Goal: Task Accomplishment & Management: Use online tool/utility

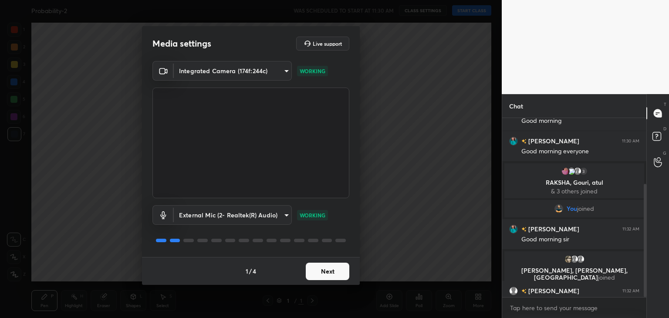
scroll to position [105, 0]
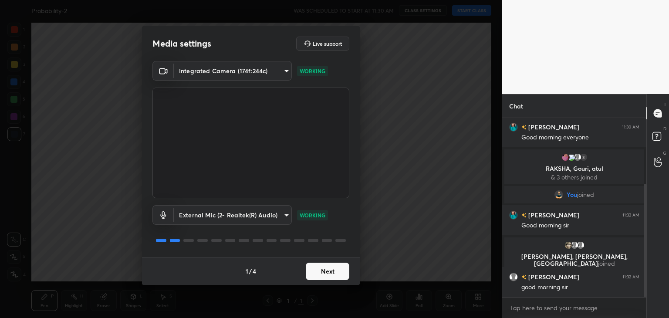
click at [334, 274] on button "Next" at bounding box center [328, 271] width 44 height 17
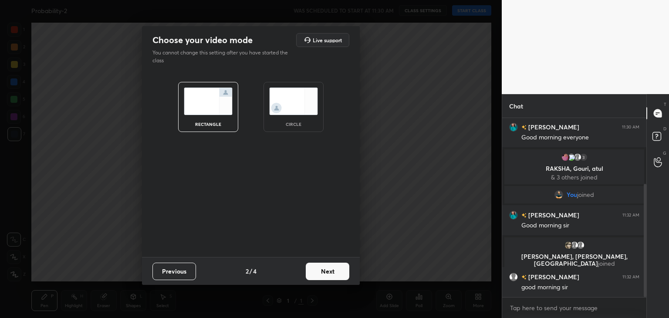
click at [334, 274] on button "Next" at bounding box center [328, 271] width 44 height 17
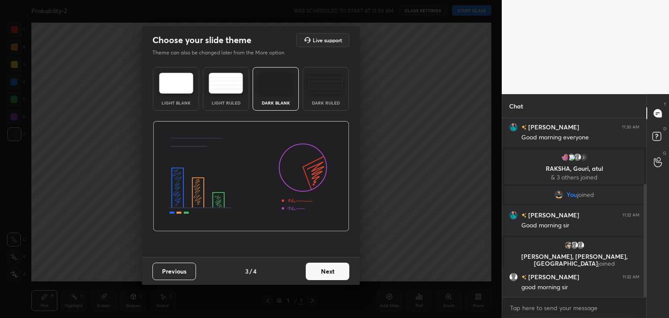
click at [186, 86] on img at bounding box center [176, 83] width 34 height 21
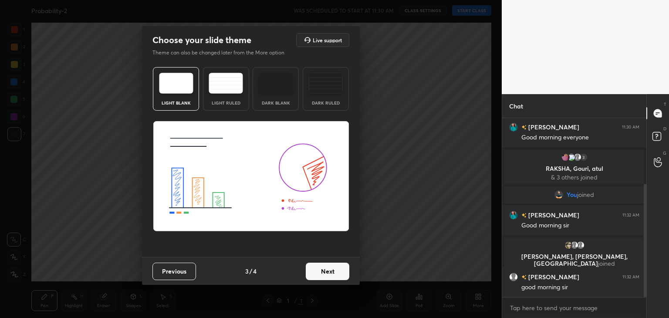
click at [319, 270] on button "Next" at bounding box center [328, 271] width 44 height 17
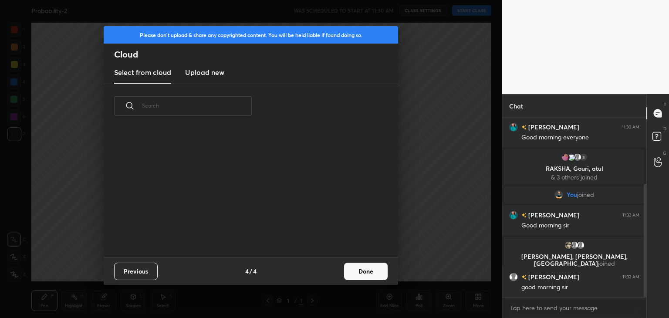
scroll to position [129, 280]
click at [206, 74] on h3 "Upload new" at bounding box center [204, 72] width 39 height 10
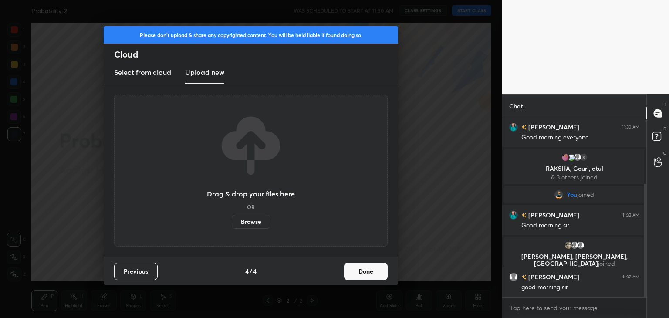
click at [252, 223] on label "Browse" at bounding box center [251, 222] width 39 height 14
click at [232, 223] on input "Browse" at bounding box center [232, 222] width 0 height 14
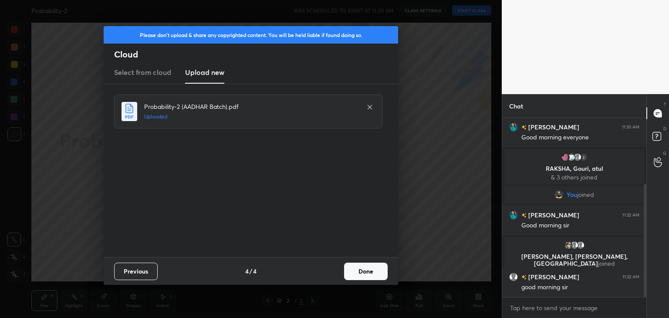
click at [368, 270] on button "Done" at bounding box center [366, 271] width 44 height 17
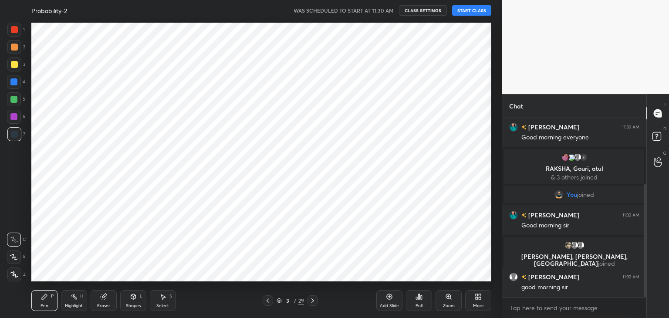
click at [477, 9] on button "START CLASS" at bounding box center [471, 10] width 39 height 10
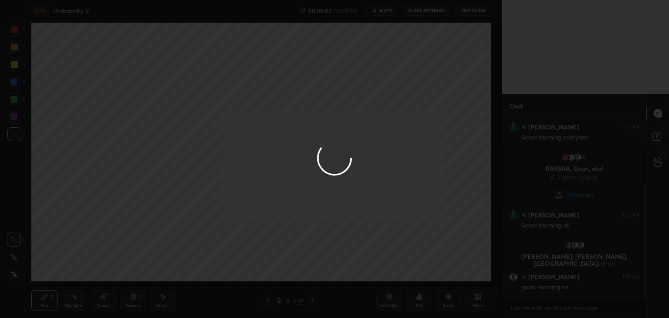
scroll to position [135, 0]
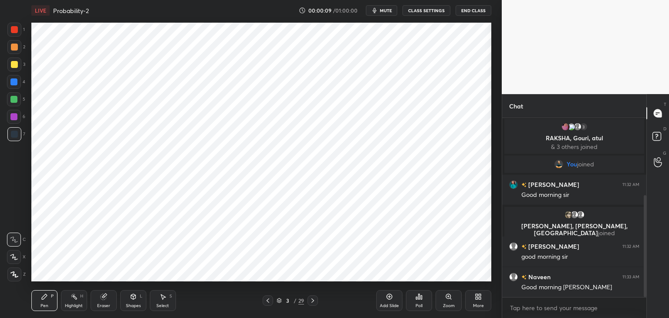
click at [14, 259] on icon at bounding box center [14, 257] width 8 height 6
click at [16, 28] on div at bounding box center [14, 29] width 7 height 7
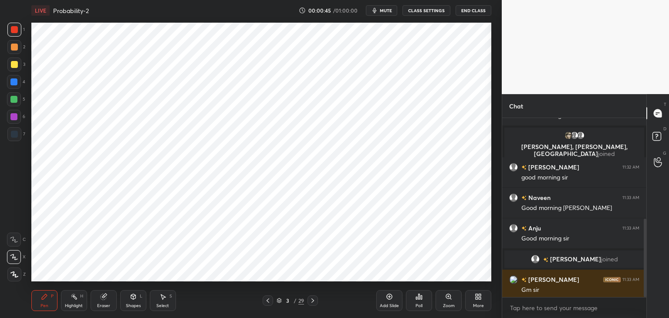
scroll to position [285, 0]
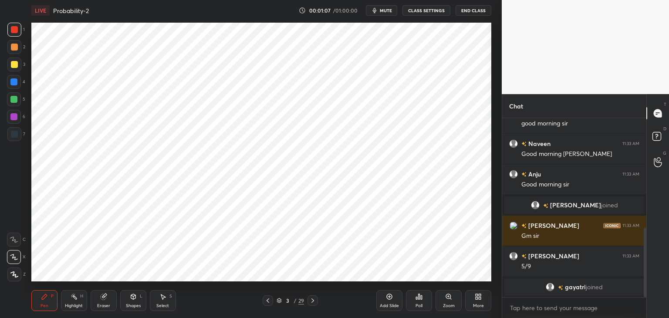
click at [18, 135] on div at bounding box center [14, 134] width 14 height 14
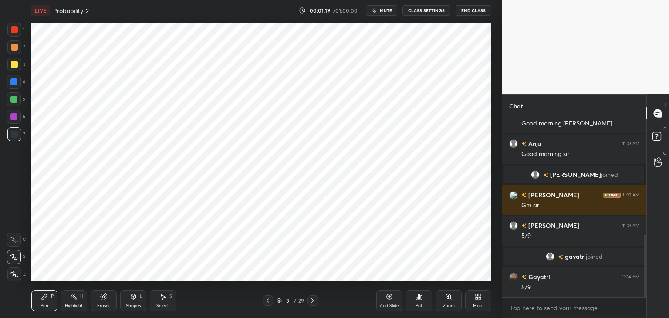
scroll to position [336, 0]
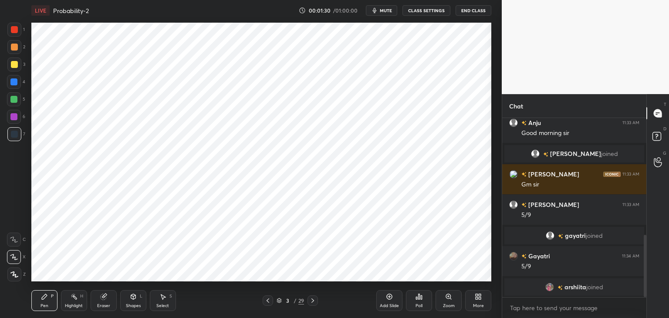
click at [383, 9] on span "mute" at bounding box center [386, 10] width 12 height 6
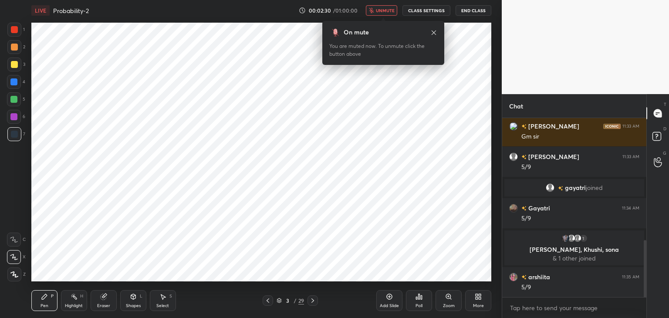
scroll to position [405, 0]
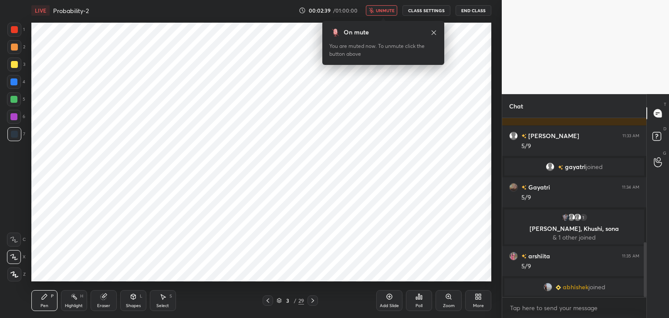
click at [382, 10] on span "unmute" at bounding box center [385, 10] width 19 height 6
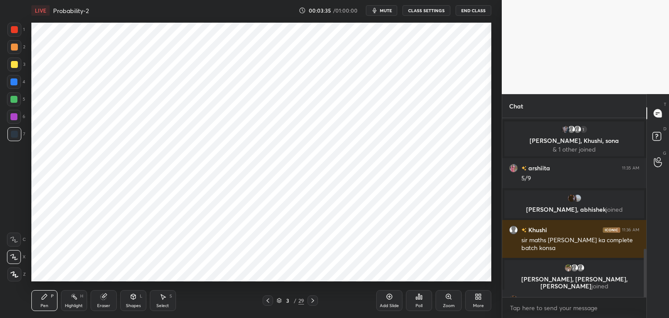
scroll to position [483, 0]
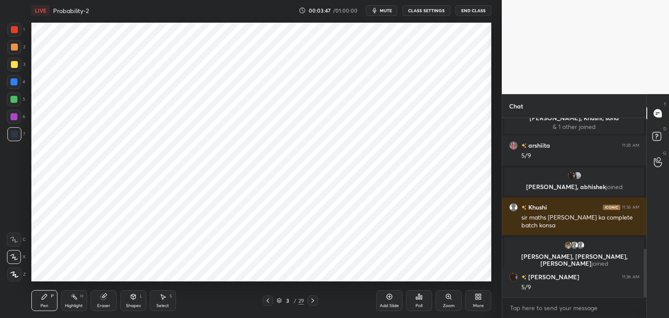
click at [315, 299] on icon at bounding box center [312, 300] width 7 height 7
click at [315, 295] on div at bounding box center [313, 300] width 10 height 10
click at [314, 295] on div at bounding box center [313, 300] width 10 height 10
click at [313, 298] on icon at bounding box center [312, 300] width 7 height 7
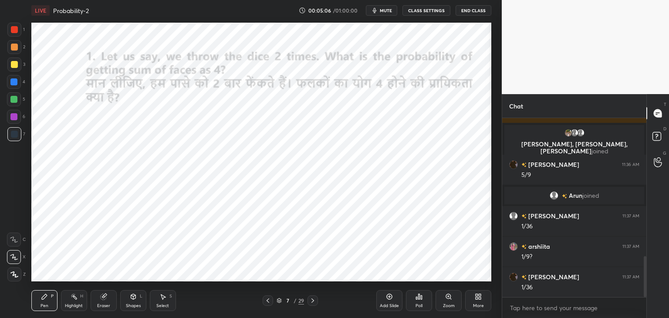
scroll to position [603, 0]
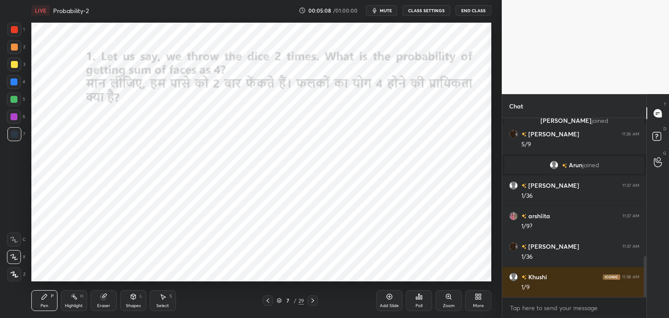
click at [16, 31] on div at bounding box center [14, 29] width 7 height 7
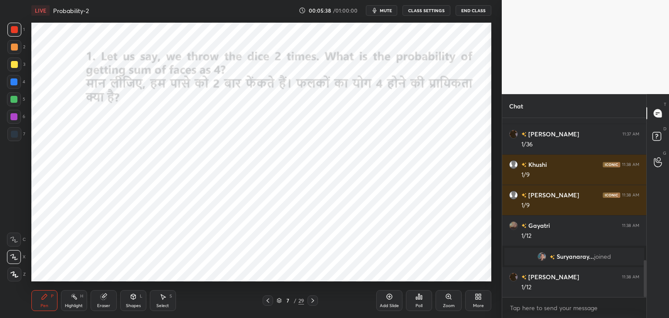
scroll to position [692, 0]
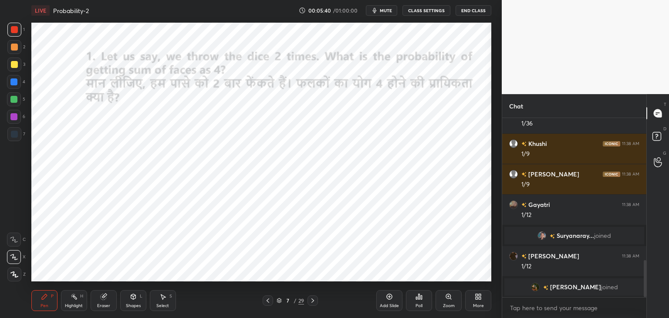
click at [314, 297] on icon at bounding box center [312, 300] width 7 height 7
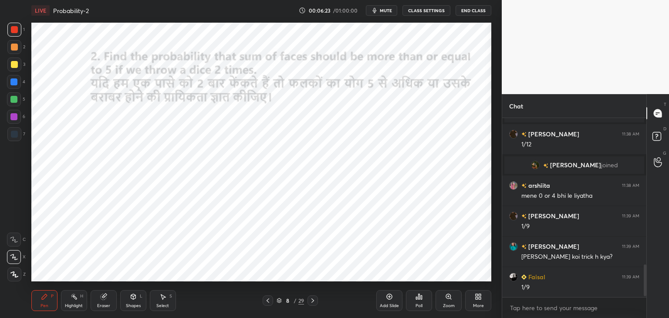
scroll to position [836, 0]
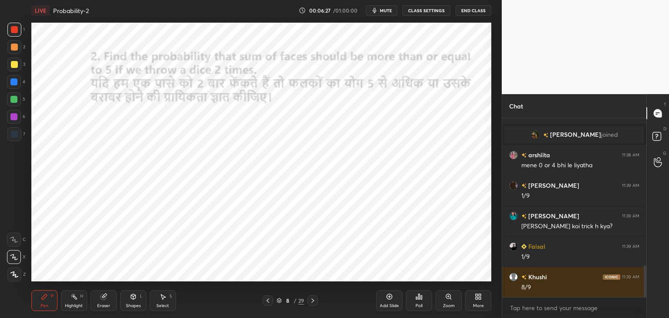
click at [267, 303] on icon at bounding box center [267, 300] width 7 height 7
click at [314, 300] on icon at bounding box center [312, 300] width 7 height 7
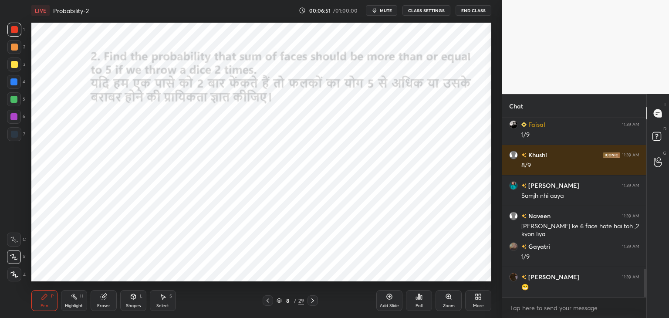
scroll to position [3, 3]
click at [268, 299] on icon at bounding box center [268, 300] width 3 height 4
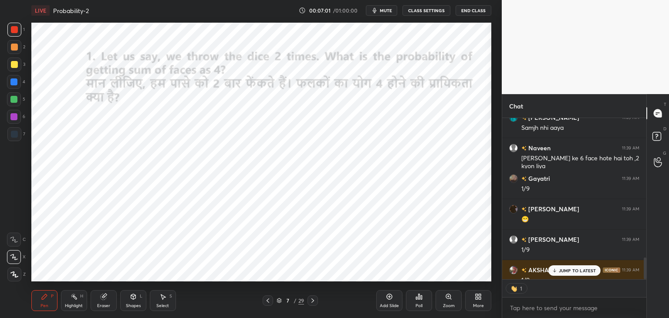
scroll to position [3, 3]
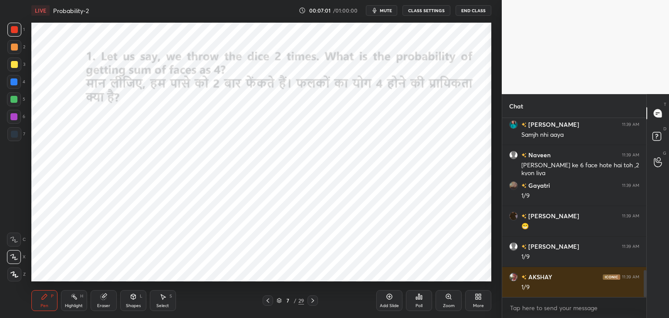
click at [315, 300] on icon at bounding box center [312, 300] width 7 height 7
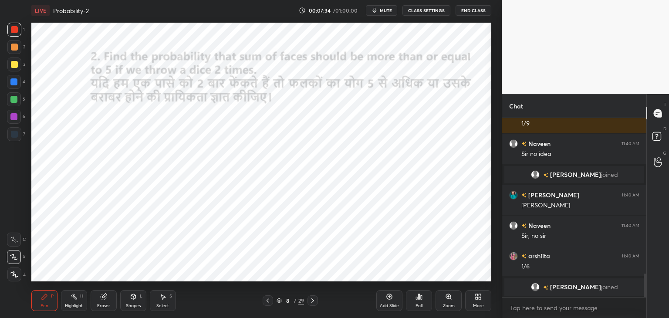
scroll to position [1068, 0]
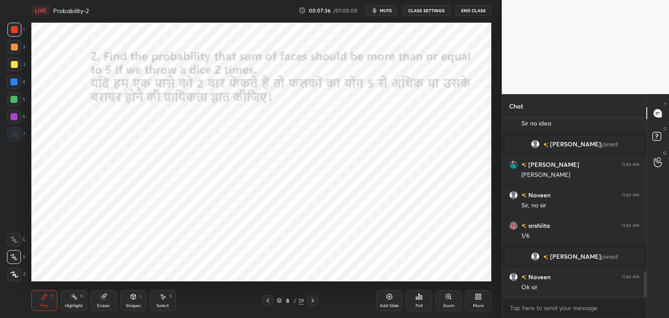
click at [100, 301] on div "Eraser" at bounding box center [104, 300] width 26 height 21
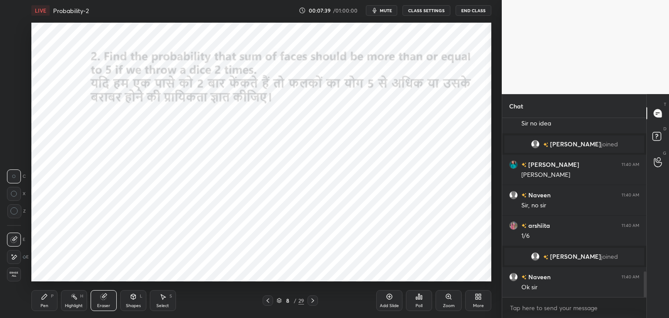
click at [45, 302] on div "Pen P" at bounding box center [44, 300] width 26 height 21
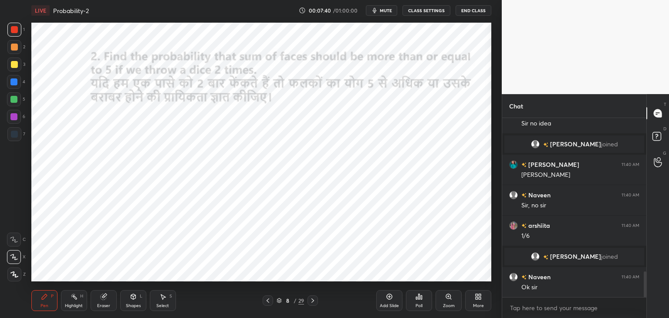
scroll to position [1106, 0]
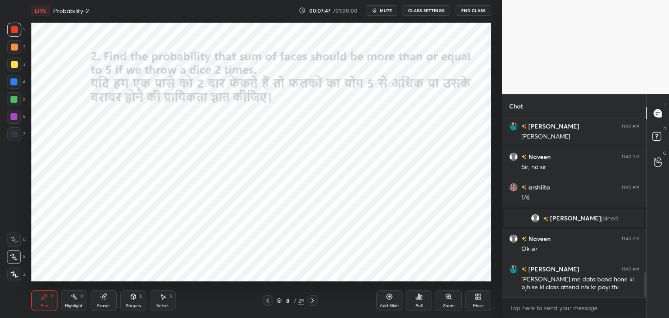
click at [105, 299] on icon at bounding box center [103, 296] width 7 height 7
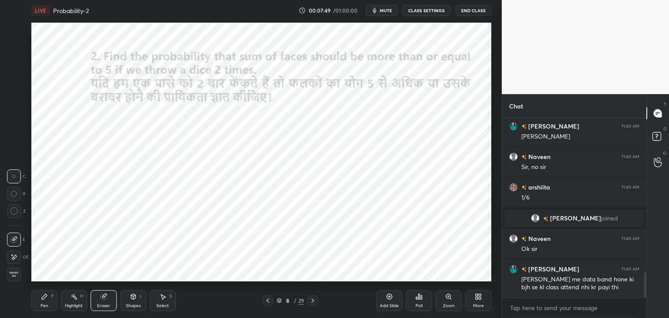
click at [49, 301] on div "Pen P" at bounding box center [44, 300] width 26 height 21
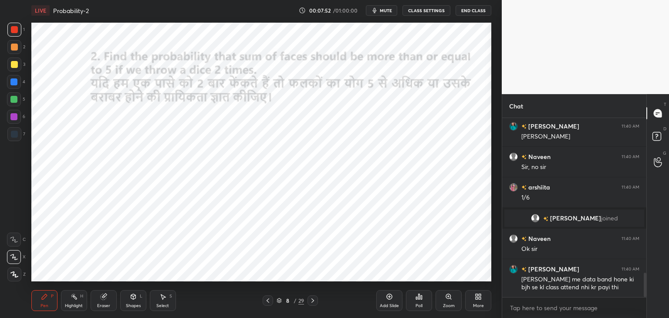
scroll to position [1137, 0]
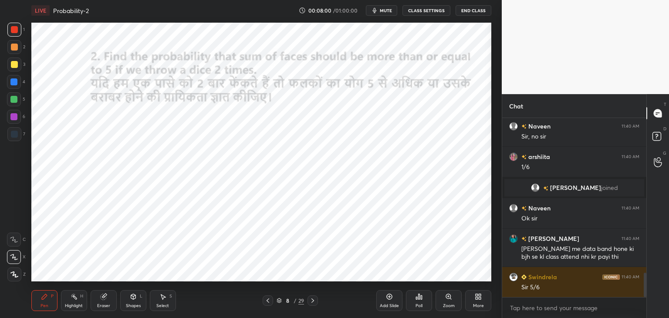
click at [139, 304] on div "Shapes" at bounding box center [133, 306] width 15 height 4
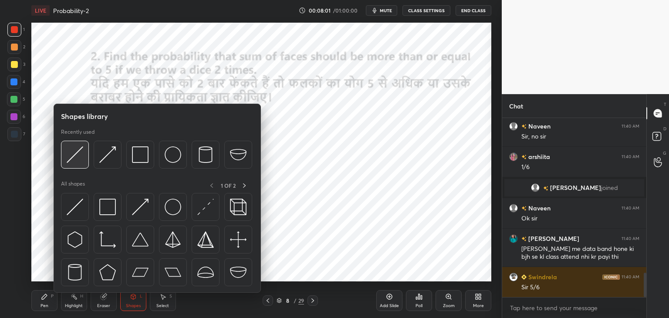
click at [78, 163] on div at bounding box center [75, 155] width 28 height 28
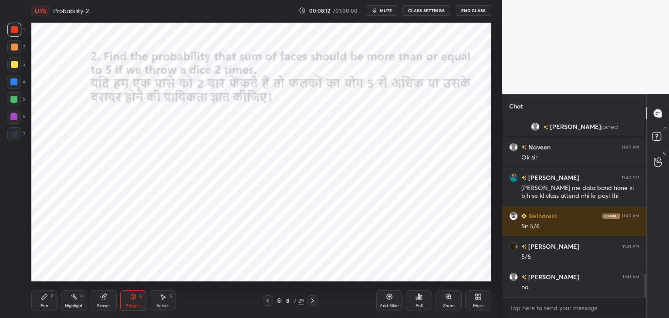
scroll to position [1228, 0]
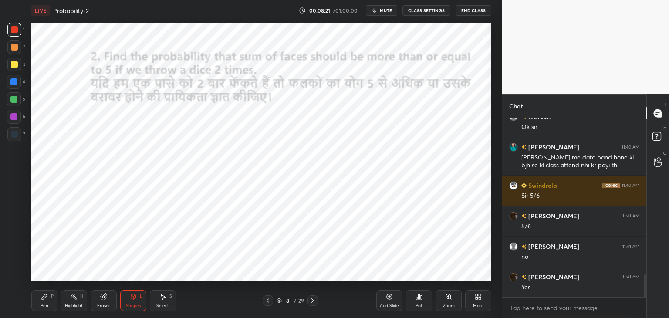
click at [47, 301] on div "Pen P" at bounding box center [44, 300] width 26 height 21
click at [19, 83] on div at bounding box center [14, 82] width 14 height 14
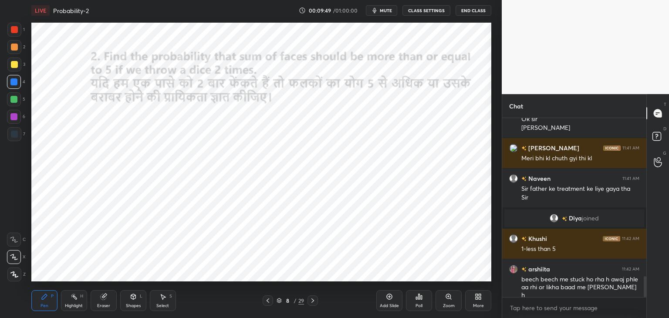
scroll to position [1393, 0]
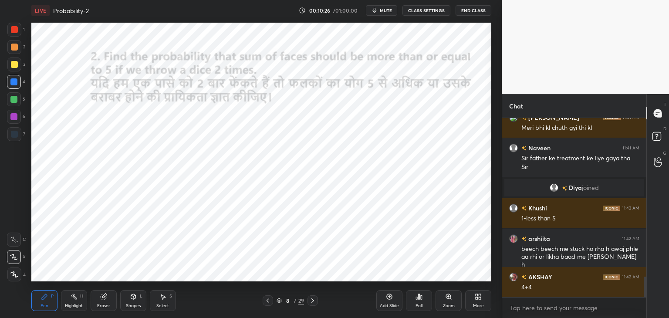
click at [19, 138] on div at bounding box center [14, 134] width 14 height 14
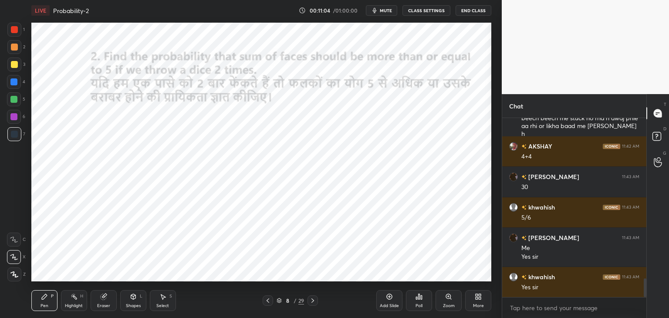
scroll to position [1554, 0]
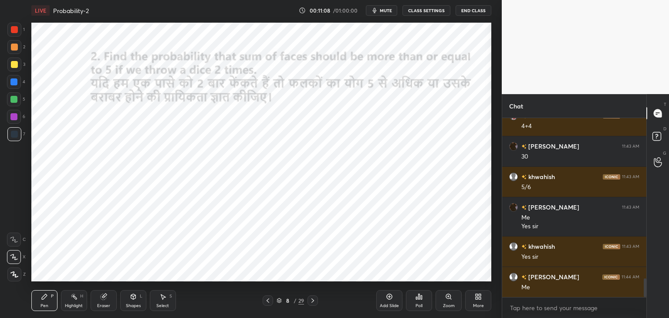
click at [15, 33] on div at bounding box center [14, 29] width 7 height 7
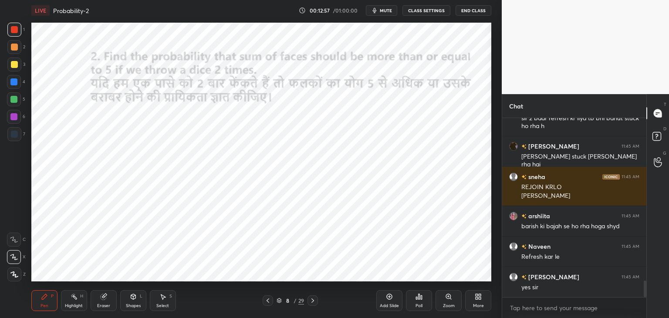
scroll to position [1815, 0]
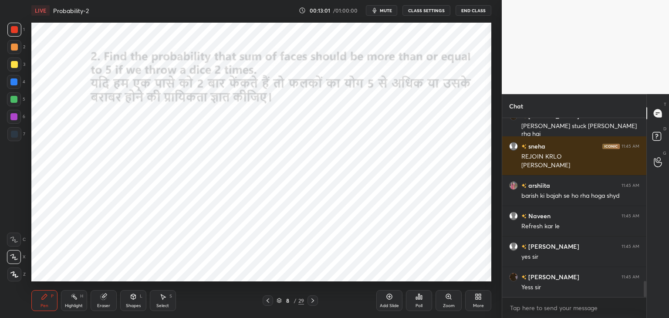
click at [313, 302] on icon at bounding box center [312, 300] width 3 height 4
click at [134, 298] on icon at bounding box center [133, 296] width 5 height 5
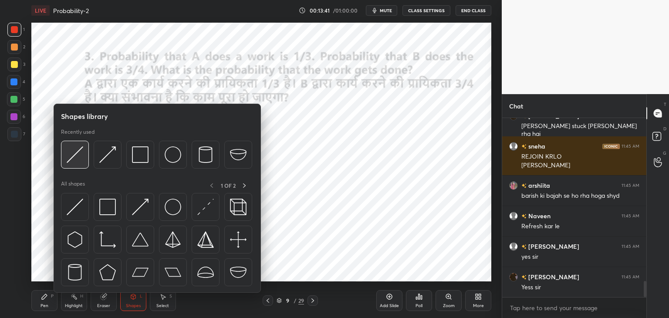
click at [70, 154] on img at bounding box center [75, 154] width 17 height 17
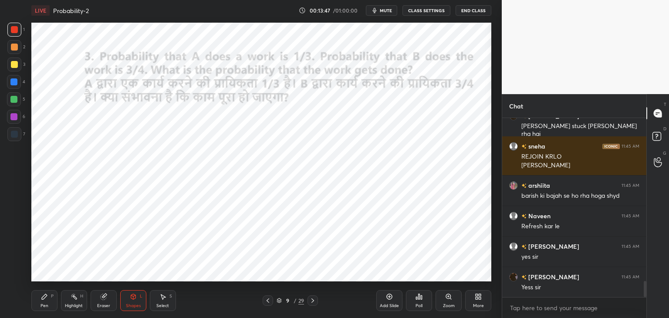
click at [51, 301] on div "Pen P" at bounding box center [44, 300] width 26 height 21
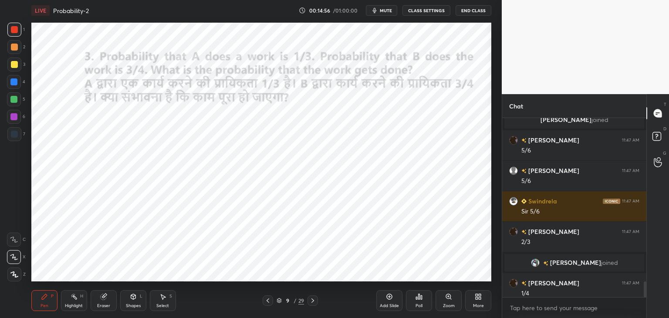
scroll to position [1849, 0]
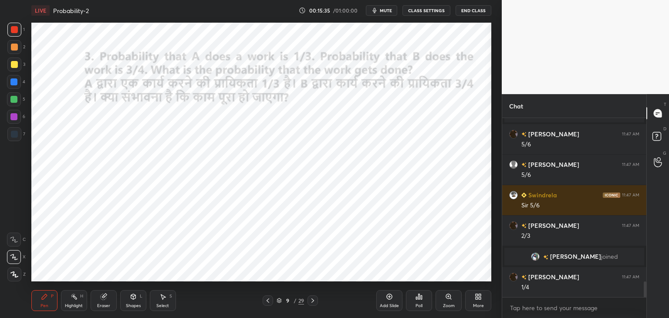
click at [14, 83] on div at bounding box center [13, 81] width 7 height 7
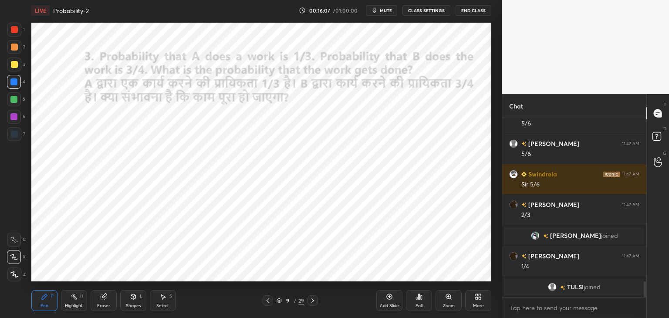
click at [16, 135] on div at bounding box center [14, 134] width 7 height 7
click at [14, 30] on div at bounding box center [14, 29] width 7 height 7
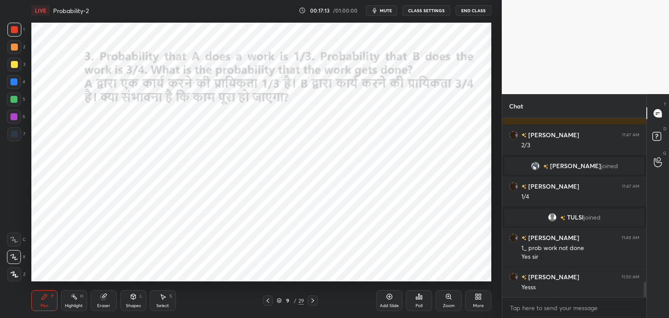
scroll to position [1984, 0]
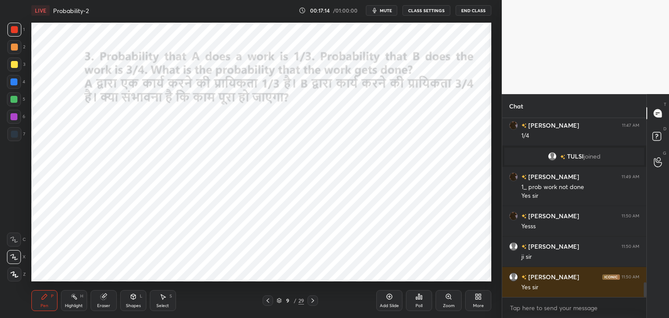
click at [317, 302] on div at bounding box center [313, 300] width 10 height 10
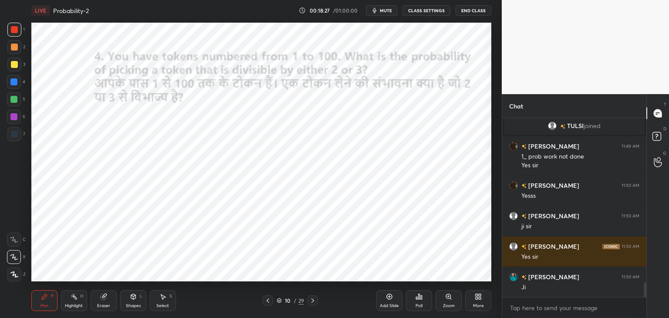
click at [105, 301] on div "Eraser" at bounding box center [104, 300] width 26 height 21
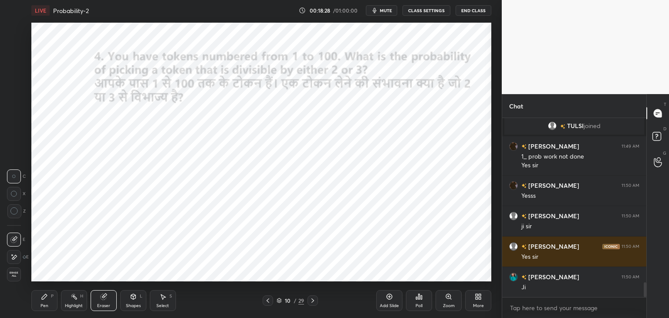
click at [79, 301] on div "Highlight H" at bounding box center [74, 300] width 26 height 21
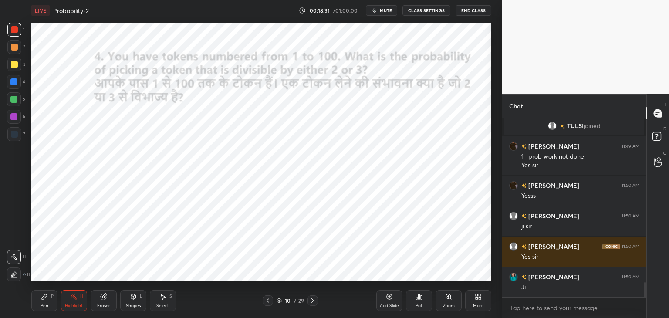
click at [44, 301] on div "Pen P" at bounding box center [44, 300] width 26 height 21
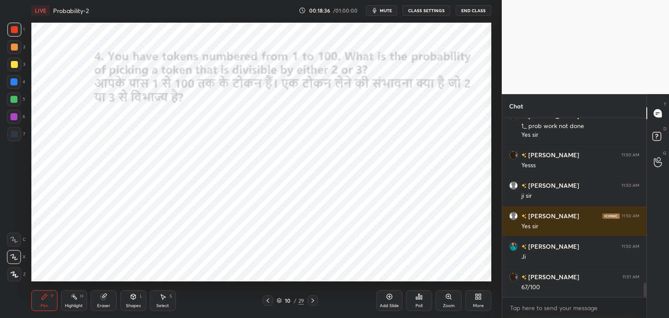
click at [78, 302] on div "Highlight H" at bounding box center [74, 300] width 26 height 21
click at [44, 306] on div "Pen" at bounding box center [45, 306] width 8 height 4
click at [76, 300] on div "Highlight H" at bounding box center [74, 300] width 26 height 21
click at [47, 304] on div "Pen" at bounding box center [45, 306] width 8 height 4
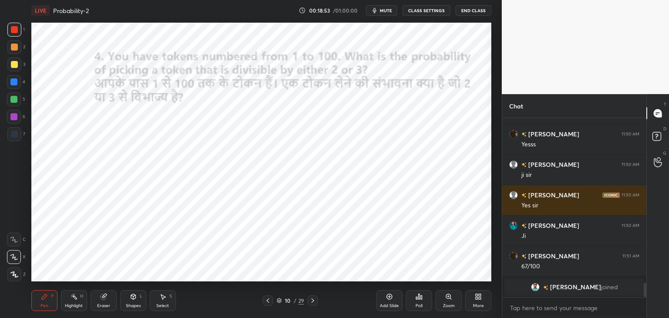
click at [107, 303] on div "Eraser" at bounding box center [104, 300] width 26 height 21
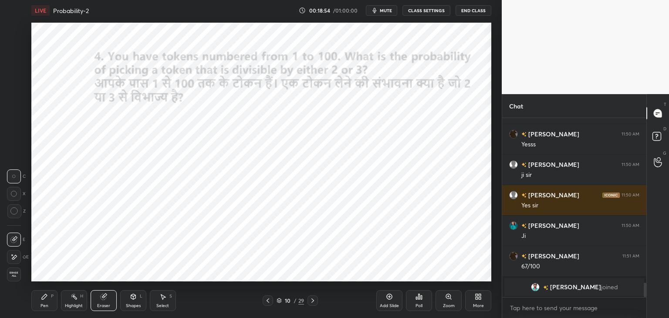
click at [127, 299] on div "Shapes L" at bounding box center [133, 300] width 26 height 21
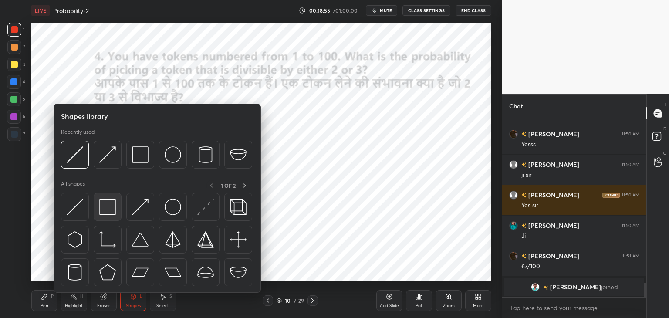
click at [109, 211] on img at bounding box center [107, 207] width 17 height 17
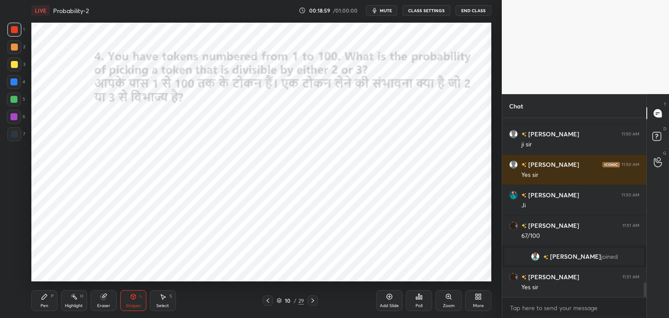
scroll to position [2001, 0]
click at [15, 133] on div at bounding box center [14, 134] width 7 height 7
click at [42, 298] on icon at bounding box center [44, 296] width 5 height 5
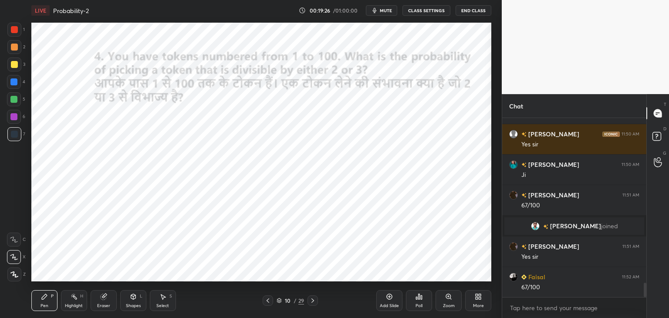
click at [12, 85] on div at bounding box center [13, 81] width 7 height 7
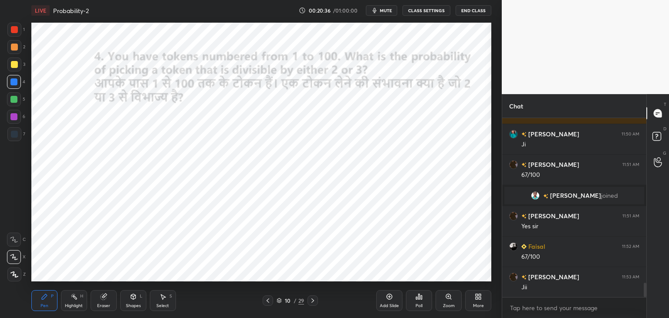
click at [311, 302] on icon at bounding box center [312, 300] width 7 height 7
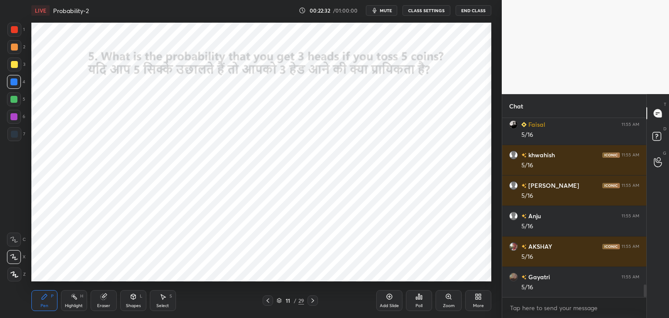
scroll to position [2397, 0]
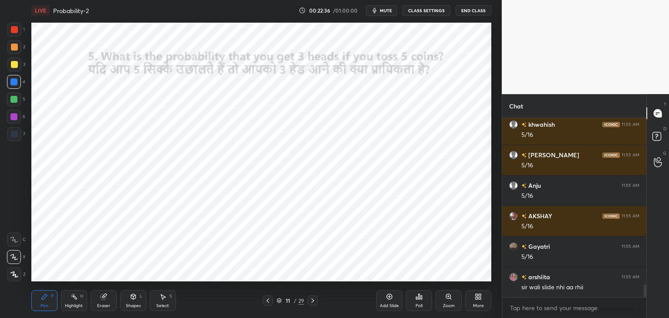
click at [19, 34] on div at bounding box center [14, 30] width 14 height 14
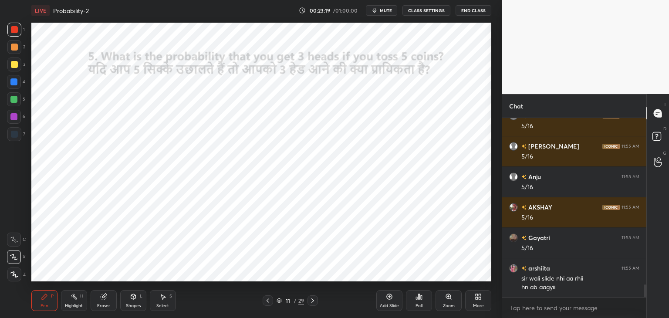
click at [312, 302] on icon at bounding box center [312, 300] width 3 height 4
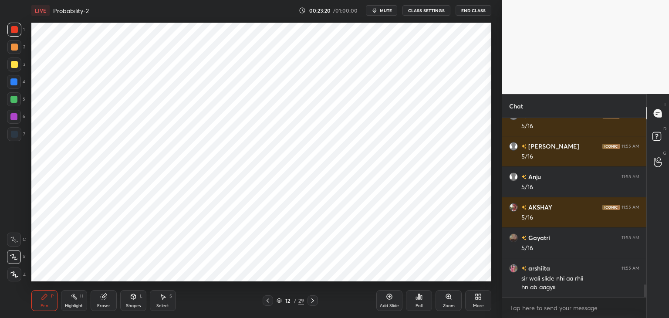
click at [312, 300] on icon at bounding box center [312, 300] width 7 height 7
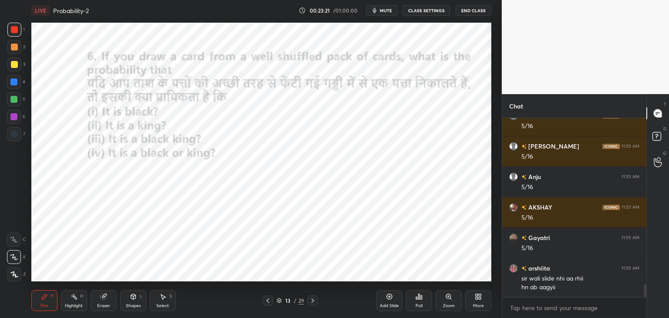
click at [273, 300] on div "13 / 29" at bounding box center [290, 300] width 55 height 10
click at [270, 300] on icon at bounding box center [267, 300] width 7 height 7
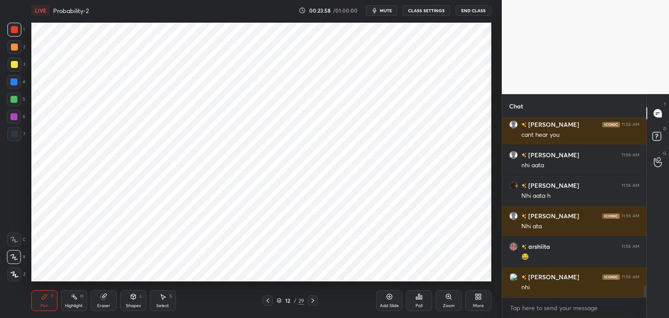
scroll to position [2620, 0]
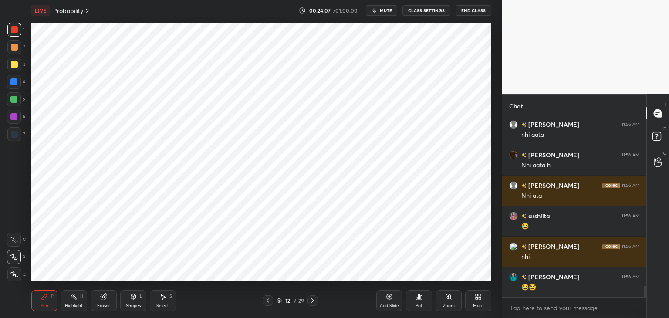
click at [128, 301] on div "Shapes L" at bounding box center [133, 300] width 26 height 21
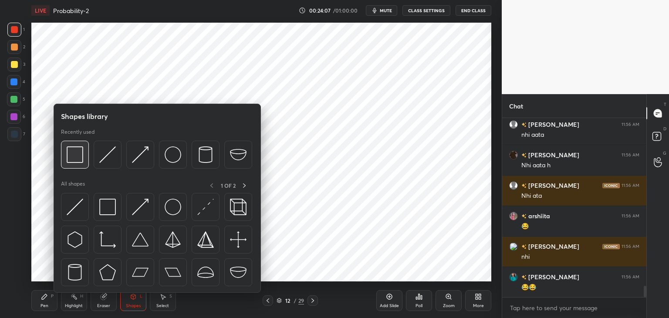
click at [82, 164] on div at bounding box center [75, 155] width 28 height 28
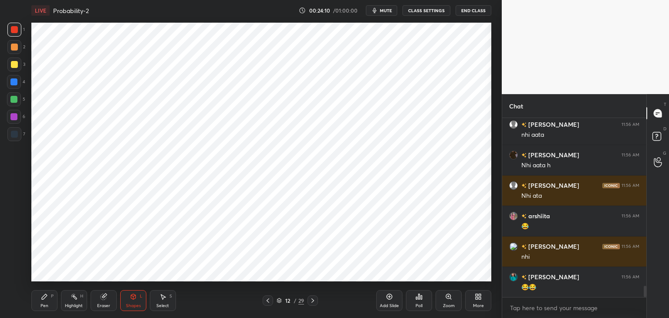
scroll to position [2650, 0]
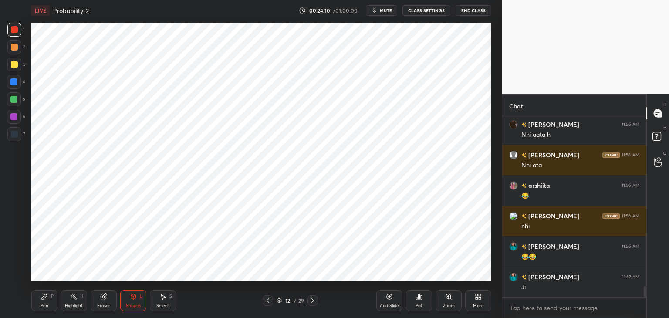
click at [44, 301] on div "Pen P" at bounding box center [44, 300] width 26 height 21
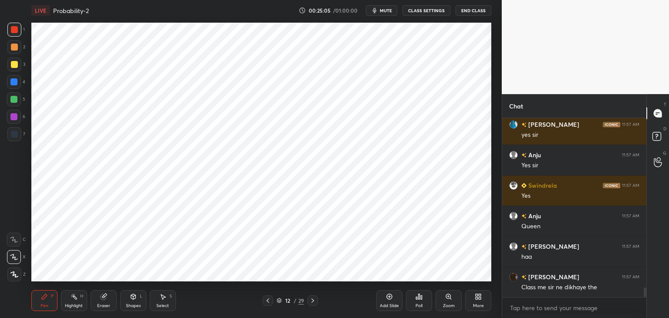
scroll to position [3229, 0]
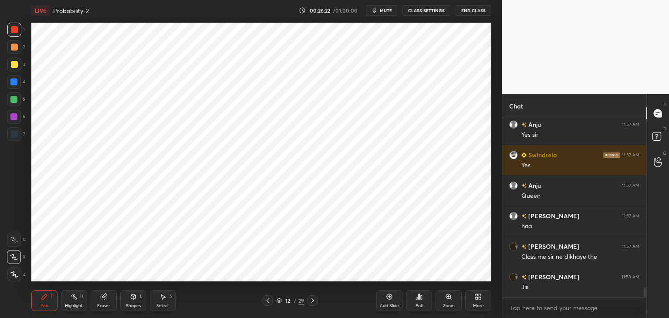
click at [17, 99] on div at bounding box center [13, 99] width 7 height 7
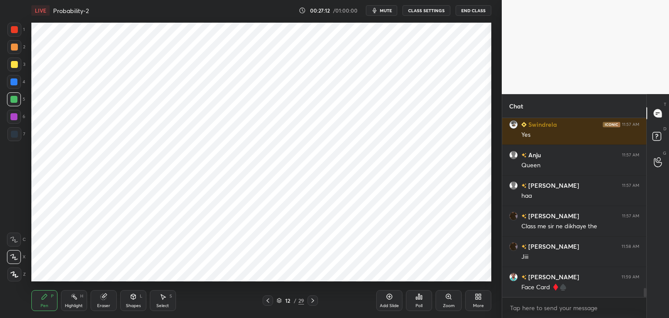
click at [17, 136] on div at bounding box center [14, 134] width 14 height 14
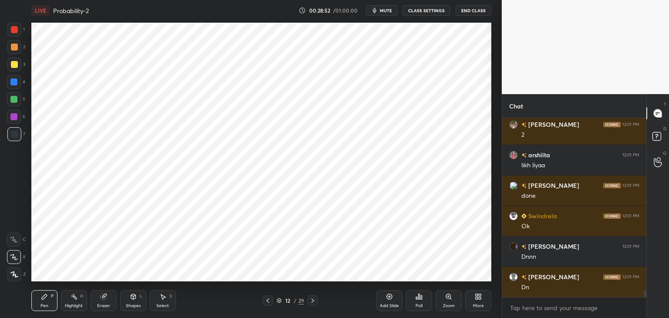
scroll to position [4554, 0]
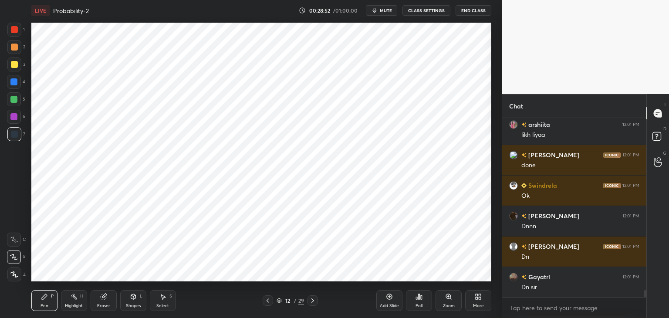
click at [312, 301] on icon at bounding box center [312, 300] width 7 height 7
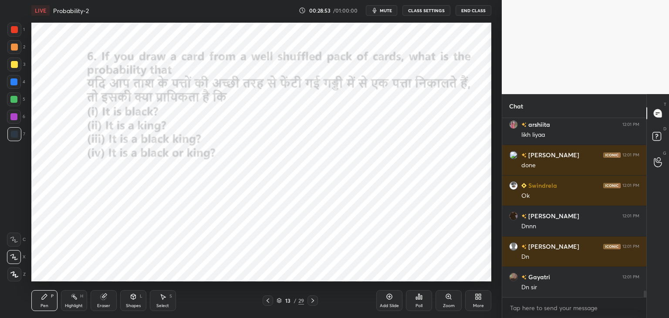
scroll to position [4585, 0]
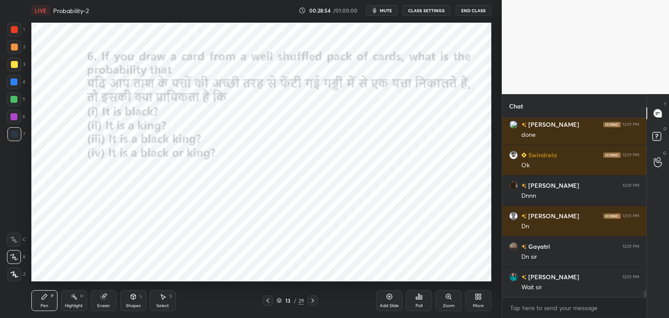
click at [14, 30] on div at bounding box center [14, 29] width 7 height 7
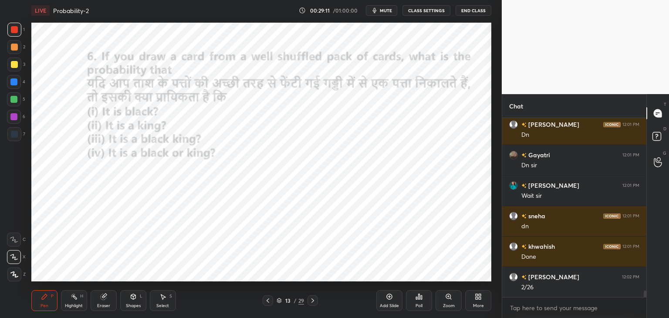
scroll to position [4707, 0]
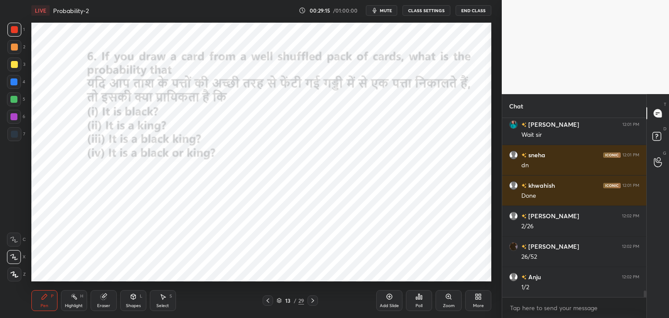
click at [265, 300] on icon at bounding box center [267, 300] width 7 height 7
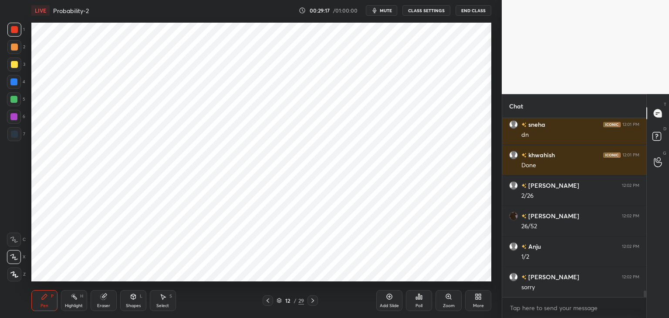
scroll to position [4798, 0]
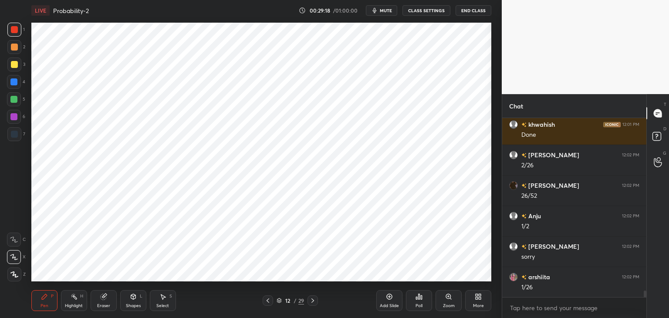
click at [311, 300] on icon at bounding box center [312, 300] width 7 height 7
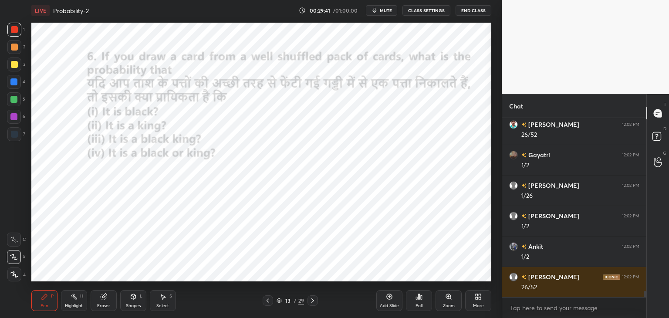
scroll to position [5012, 0]
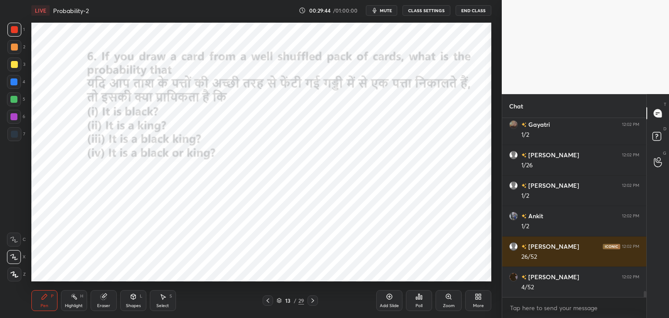
click at [263, 300] on div at bounding box center [268, 300] width 10 height 10
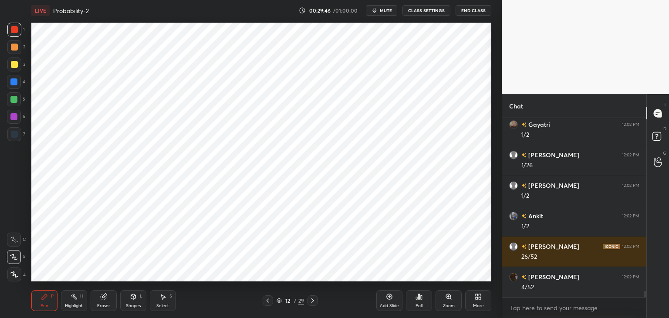
click at [315, 301] on icon at bounding box center [312, 300] width 7 height 7
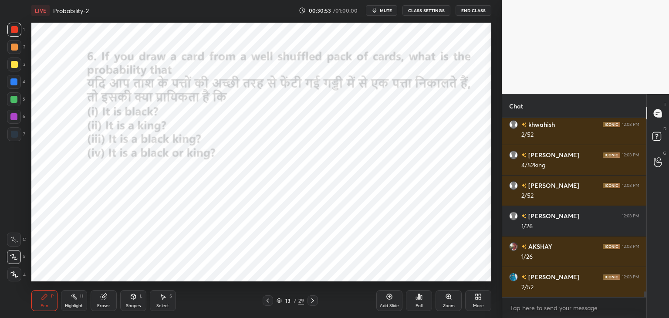
scroll to position [5500, 0]
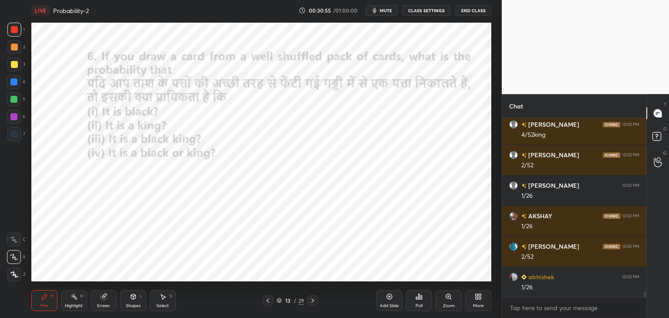
click at [267, 302] on icon at bounding box center [268, 300] width 3 height 4
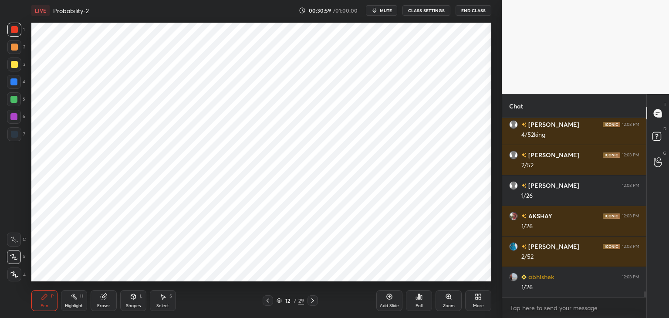
click at [312, 302] on icon at bounding box center [312, 300] width 3 height 4
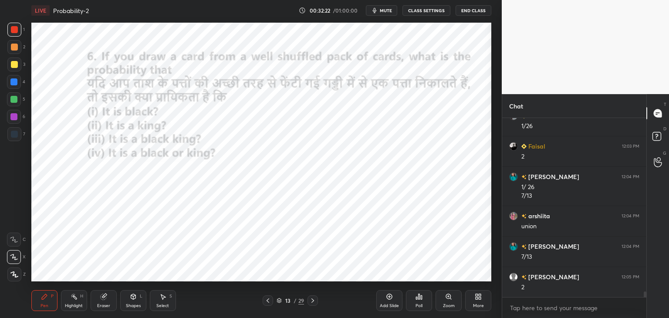
scroll to position [5669, 0]
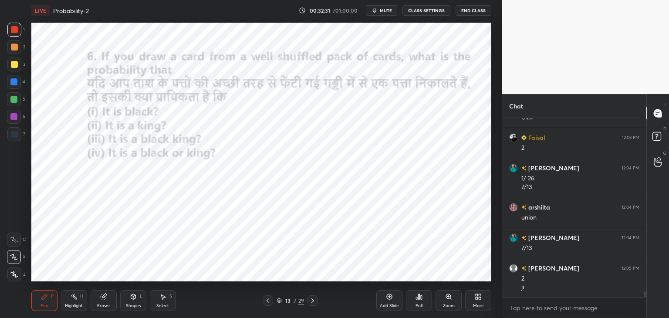
click at [310, 301] on icon at bounding box center [312, 300] width 7 height 7
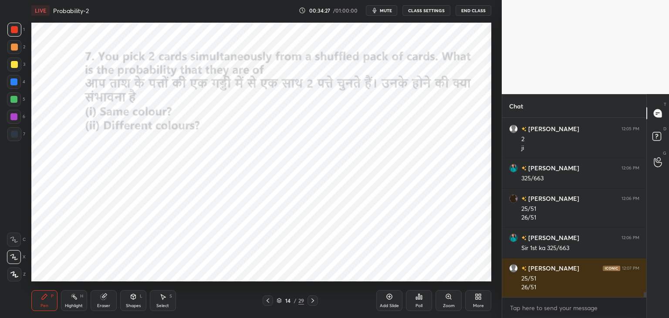
scroll to position [5839, 0]
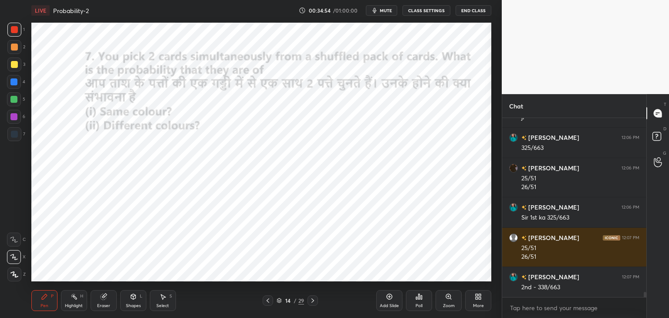
click at [17, 135] on div at bounding box center [14, 134] width 7 height 7
click at [15, 31] on div at bounding box center [14, 29] width 7 height 7
click at [16, 136] on div at bounding box center [14, 134] width 7 height 7
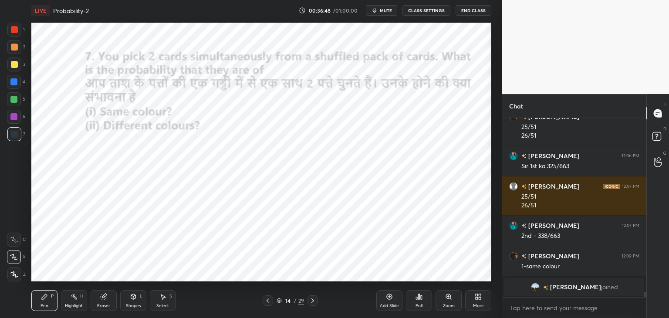
click at [102, 300] on div "Eraser" at bounding box center [104, 300] width 26 height 21
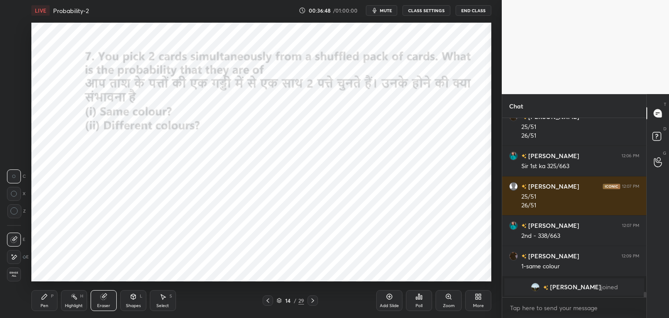
scroll to position [5216, 0]
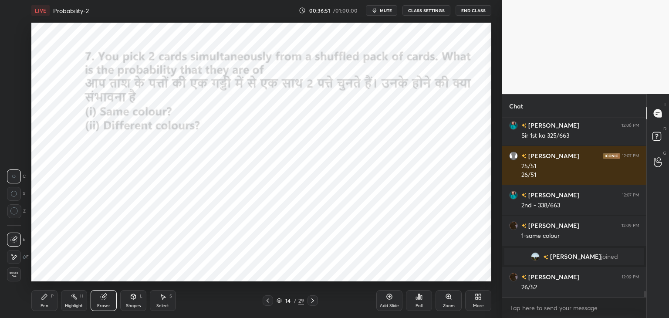
click at [40, 303] on div "Pen P" at bounding box center [44, 300] width 26 height 21
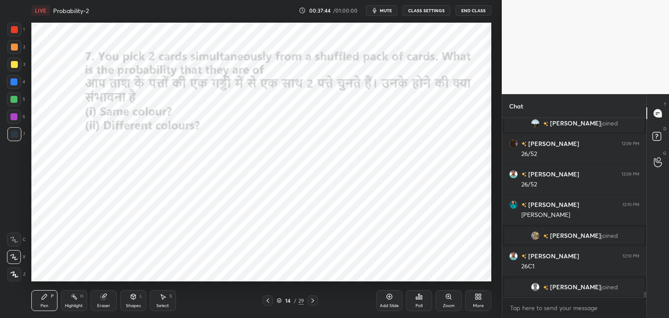
scroll to position [5328, 0]
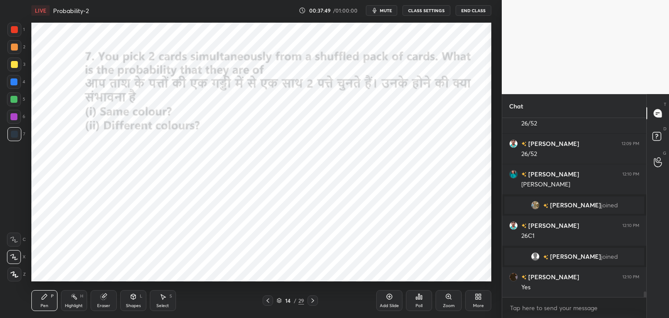
click at [311, 300] on icon at bounding box center [312, 300] width 7 height 7
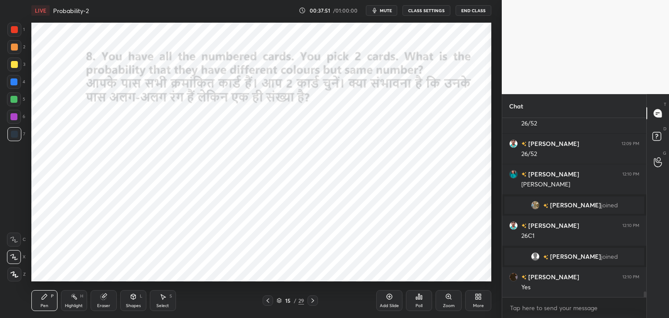
click at [14, 27] on div at bounding box center [14, 29] width 7 height 7
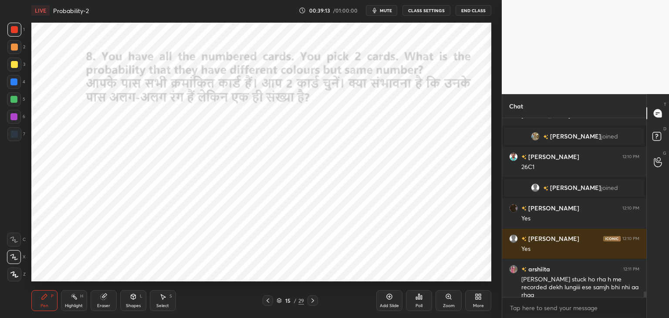
scroll to position [5418, 0]
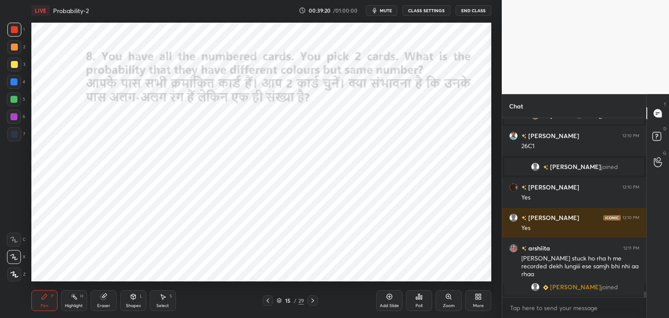
click at [268, 302] on icon at bounding box center [268, 300] width 3 height 4
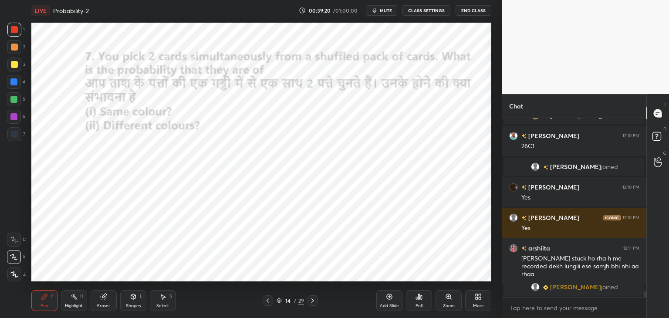
click at [269, 301] on icon at bounding box center [267, 300] width 7 height 7
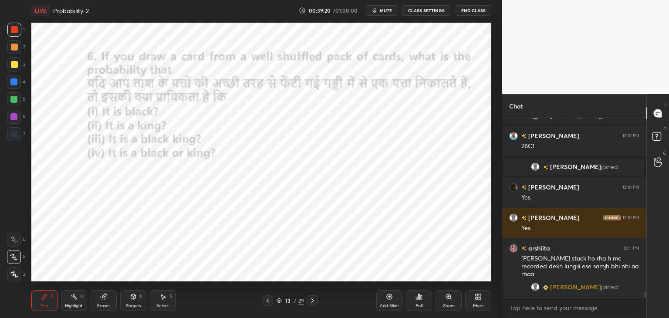
click at [270, 301] on icon at bounding box center [267, 300] width 7 height 7
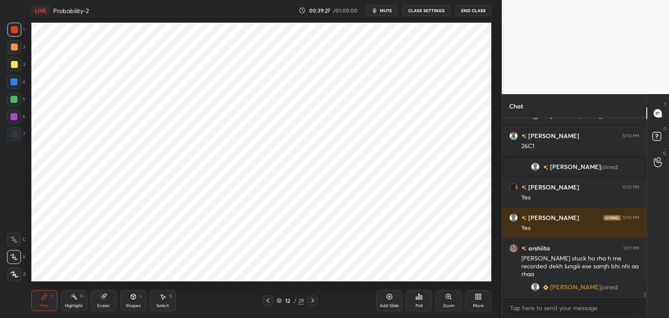
click at [314, 301] on icon at bounding box center [312, 300] width 7 height 7
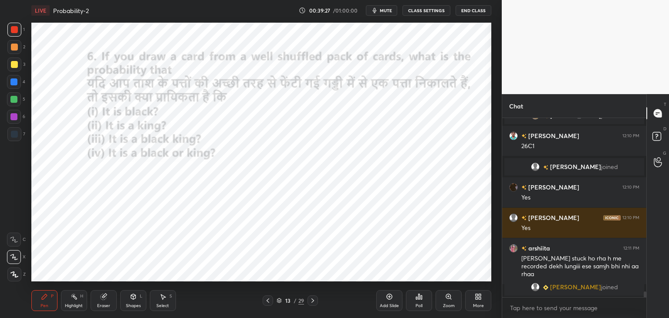
click at [312, 301] on icon at bounding box center [312, 300] width 3 height 4
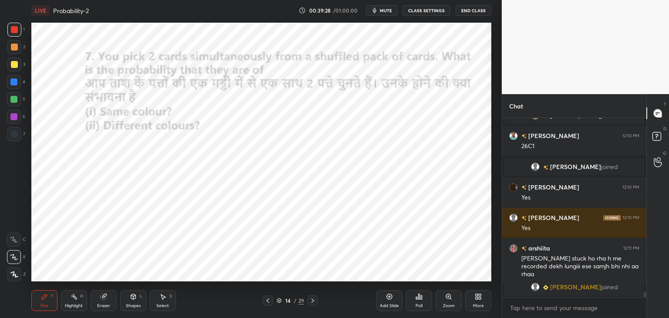
click at [311, 300] on icon at bounding box center [312, 300] width 7 height 7
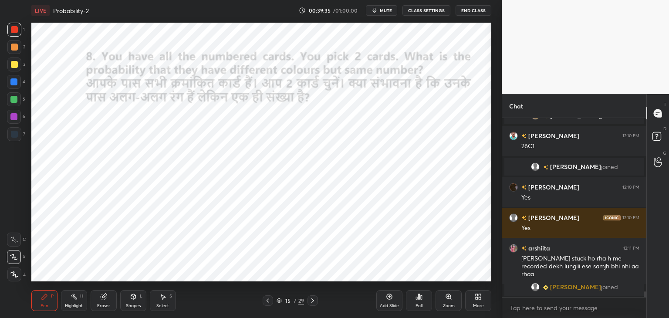
click at [14, 274] on icon at bounding box center [14, 274] width 8 height 6
click at [17, 137] on div at bounding box center [14, 134] width 14 height 14
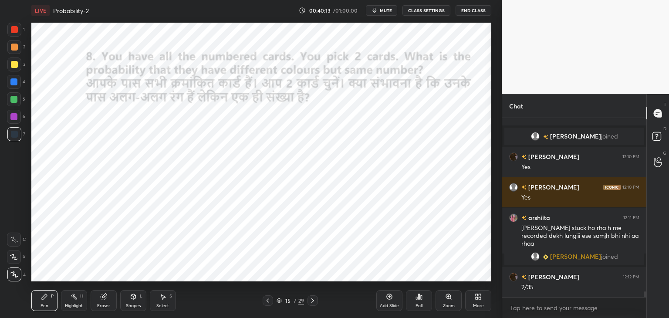
click at [19, 85] on div at bounding box center [14, 82] width 14 height 14
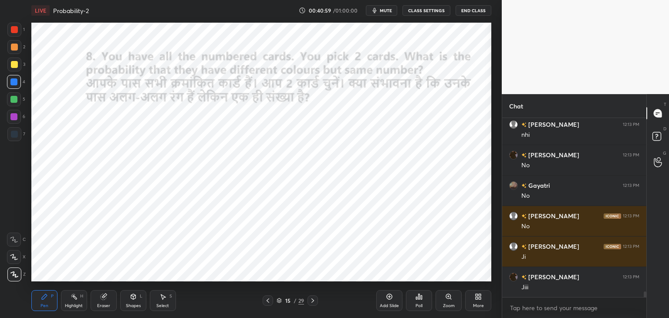
scroll to position [5635, 0]
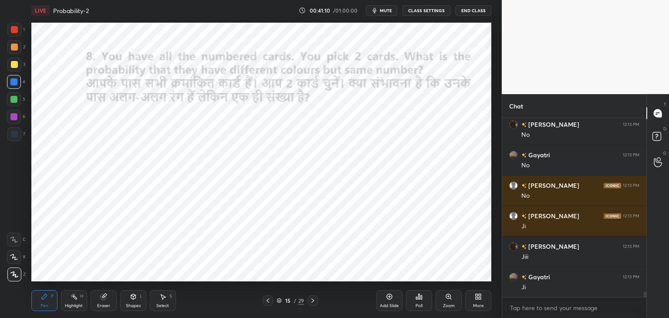
click at [15, 116] on div at bounding box center [13, 116] width 7 height 7
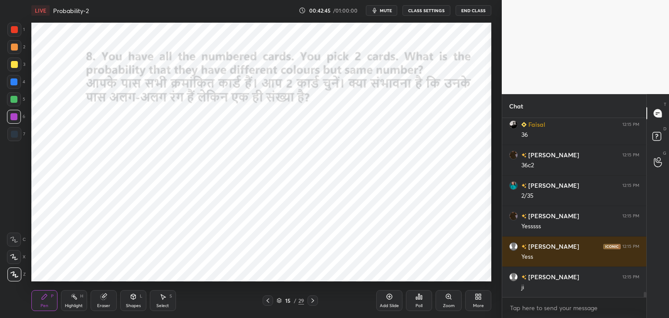
scroll to position [6032, 0]
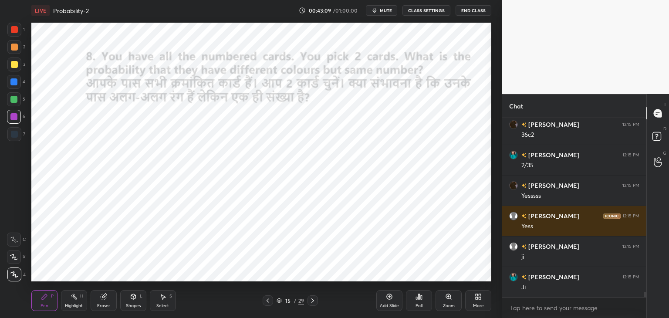
click at [312, 300] on icon at bounding box center [312, 300] width 3 height 4
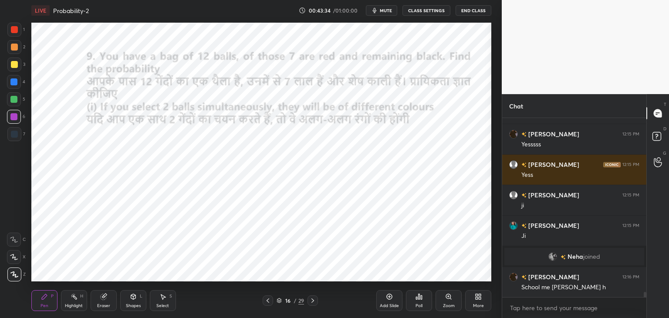
scroll to position [5887, 0]
click at [12, 29] on div at bounding box center [14, 29] width 7 height 7
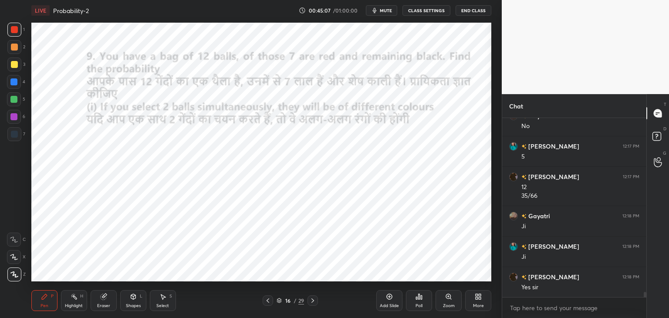
scroll to position [6140, 0]
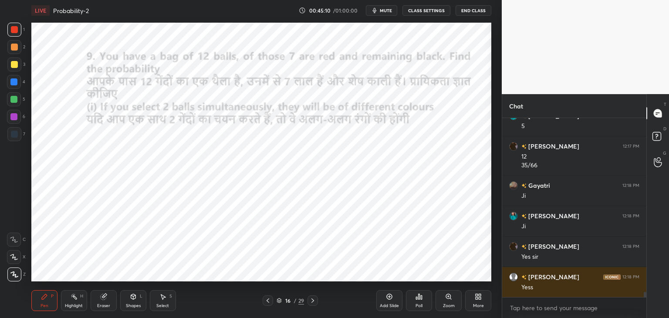
click at [312, 302] on icon at bounding box center [312, 300] width 3 height 4
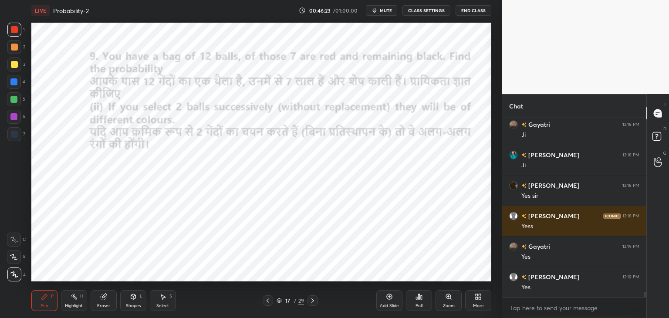
scroll to position [6231, 0]
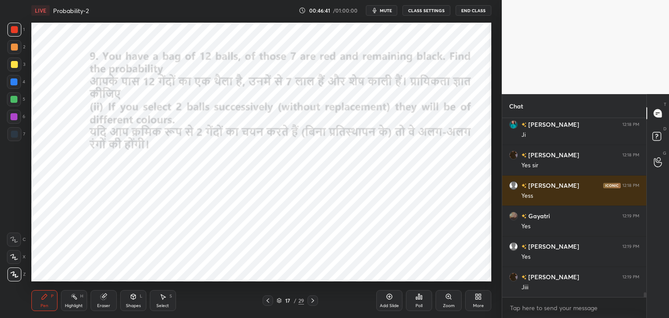
click at [16, 83] on div at bounding box center [13, 81] width 7 height 7
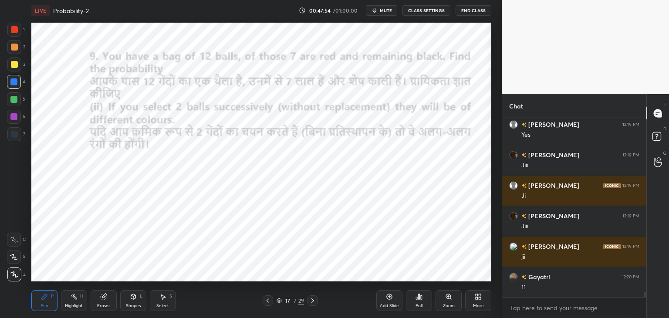
scroll to position [6384, 0]
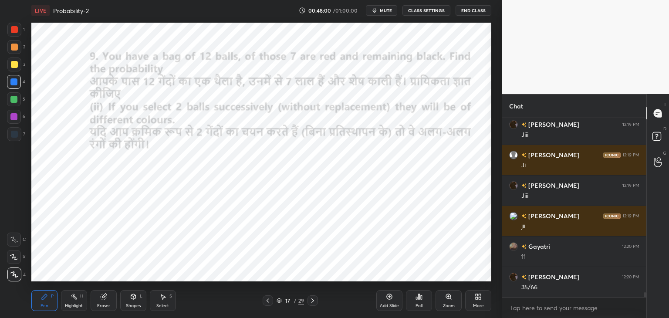
click at [314, 300] on icon at bounding box center [312, 300] width 7 height 7
click at [270, 302] on icon at bounding box center [267, 300] width 7 height 7
click at [311, 299] on icon at bounding box center [312, 300] width 7 height 7
click at [10, 36] on div at bounding box center [14, 30] width 14 height 14
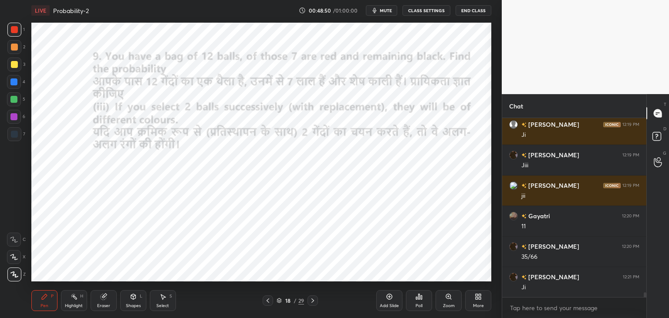
click at [15, 81] on div at bounding box center [13, 81] width 7 height 7
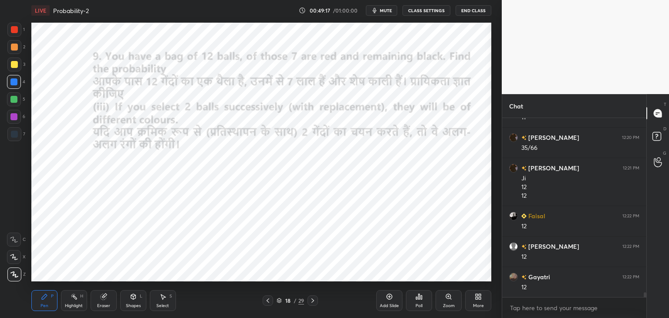
scroll to position [6554, 0]
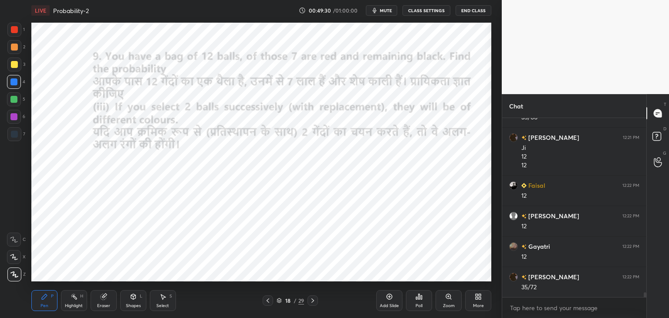
click at [269, 299] on icon at bounding box center [267, 300] width 7 height 7
click at [269, 300] on icon at bounding box center [267, 300] width 7 height 7
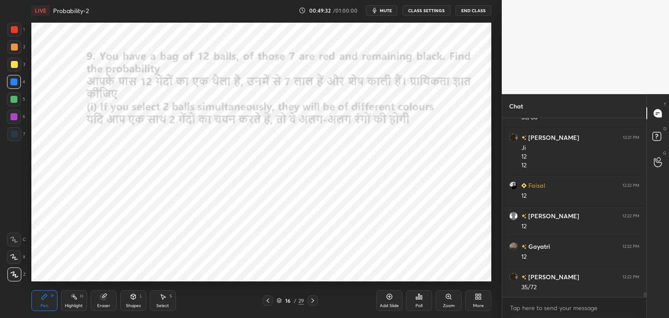
click at [315, 300] on icon at bounding box center [312, 300] width 7 height 7
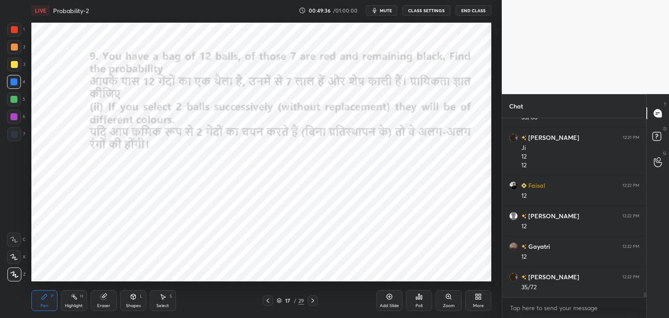
click at [267, 302] on icon at bounding box center [267, 300] width 7 height 7
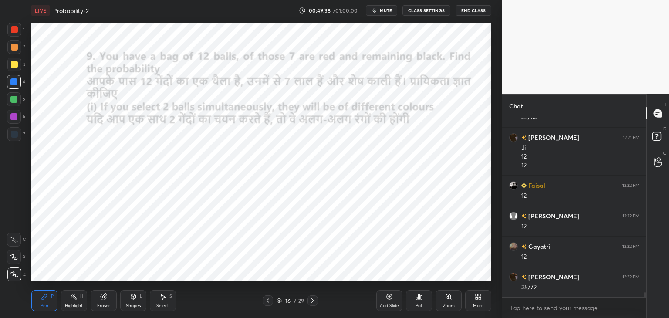
click at [312, 299] on icon at bounding box center [312, 300] width 3 height 4
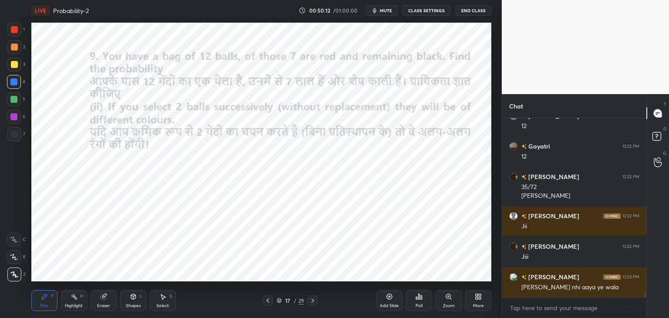
scroll to position [6684, 0]
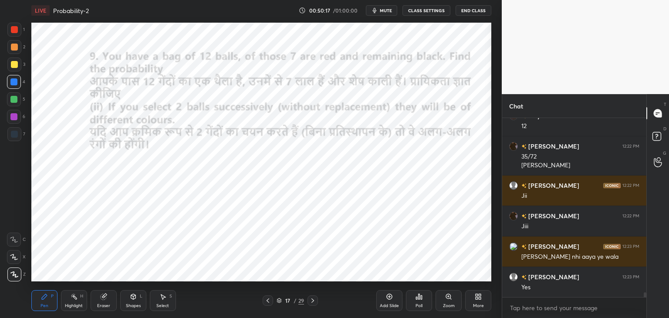
click at [270, 305] on div at bounding box center [268, 300] width 10 height 10
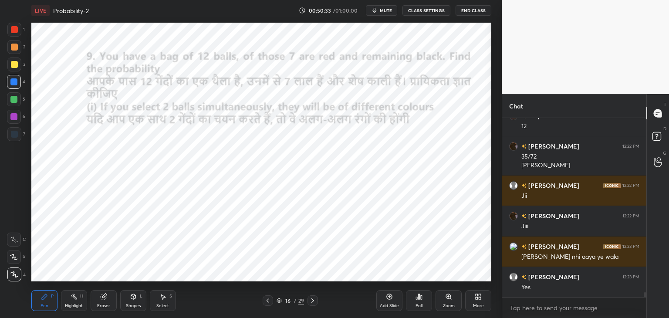
click at [313, 300] on icon at bounding box center [312, 300] width 3 height 4
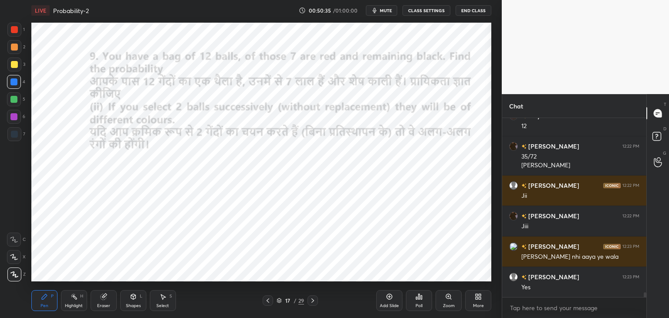
click at [314, 301] on icon at bounding box center [312, 300] width 3 height 4
click at [313, 299] on icon at bounding box center [312, 300] width 7 height 7
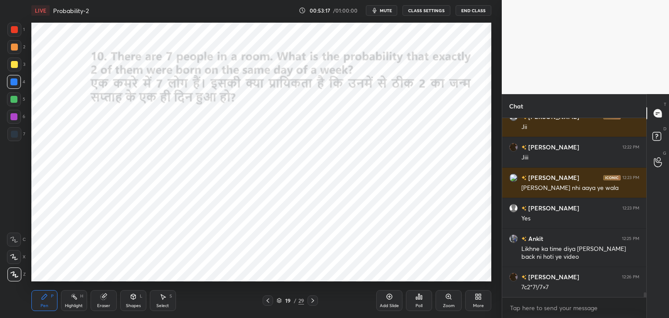
scroll to position [6784, 0]
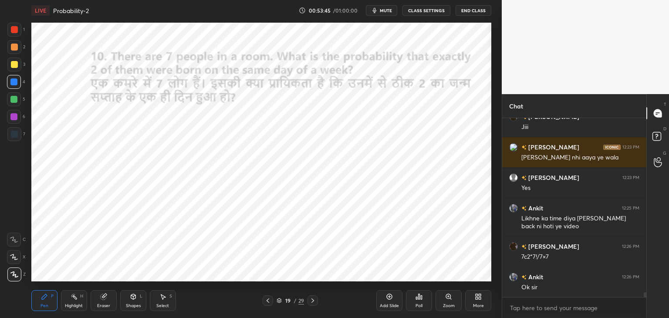
click at [15, 28] on div at bounding box center [14, 29] width 7 height 7
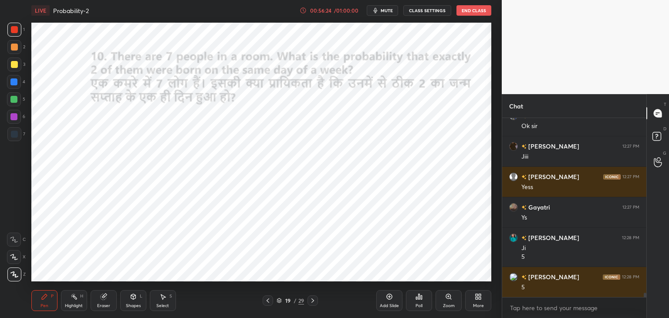
scroll to position [6975, 0]
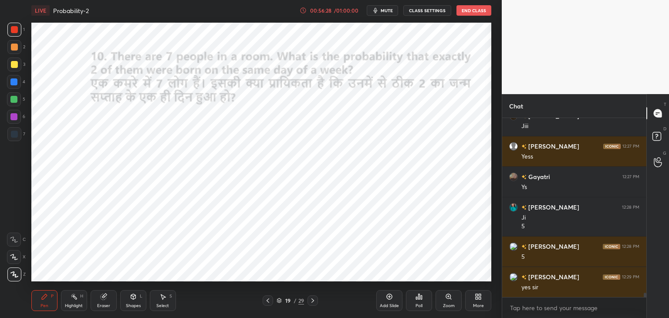
click at [17, 101] on div at bounding box center [13, 99] width 7 height 7
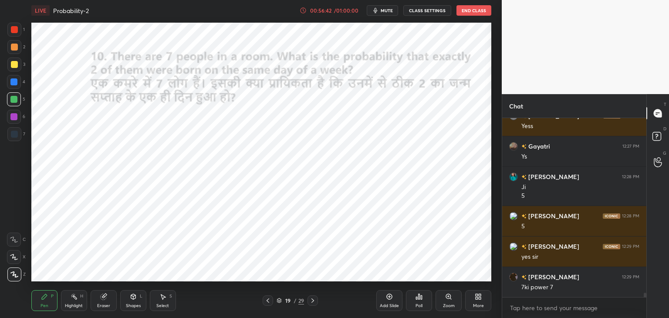
click at [12, 117] on div at bounding box center [13, 116] width 7 height 7
click at [14, 32] on div at bounding box center [14, 29] width 7 height 7
click at [314, 300] on icon at bounding box center [312, 300] width 7 height 7
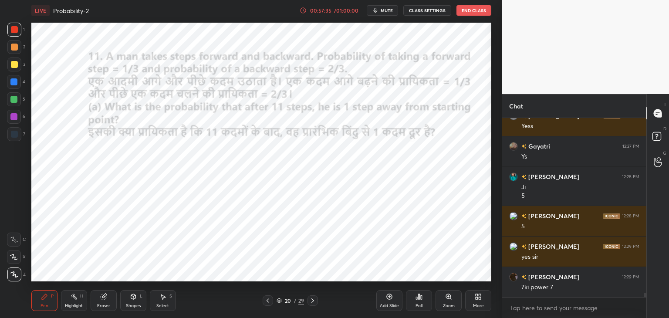
click at [329, 10] on div "00:57:35" at bounding box center [320, 10] width 24 height 5
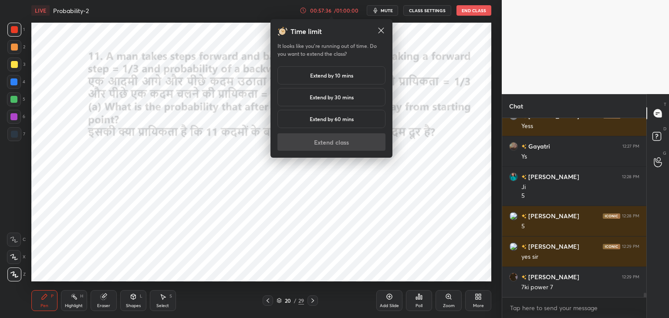
click at [325, 75] on h5 "Extend by 10 mins" at bounding box center [331, 75] width 43 height 8
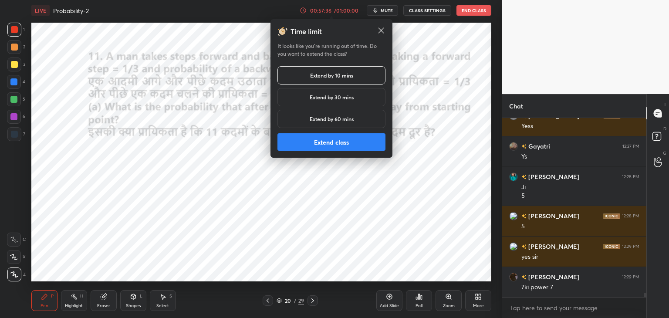
click at [331, 142] on button "Extend class" at bounding box center [331, 141] width 108 height 17
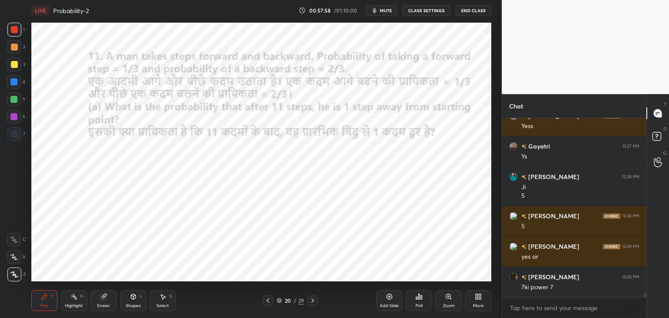
click at [270, 295] on div "Pen P Highlight H Eraser Shapes L Select S 20 / 29 Add Slide Poll Zoom More" at bounding box center [261, 300] width 460 height 35
click at [268, 301] on icon at bounding box center [267, 300] width 7 height 7
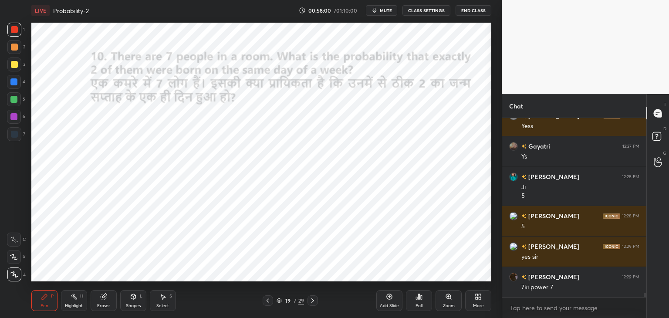
click at [389, 301] on div "Add Slide" at bounding box center [389, 300] width 26 height 21
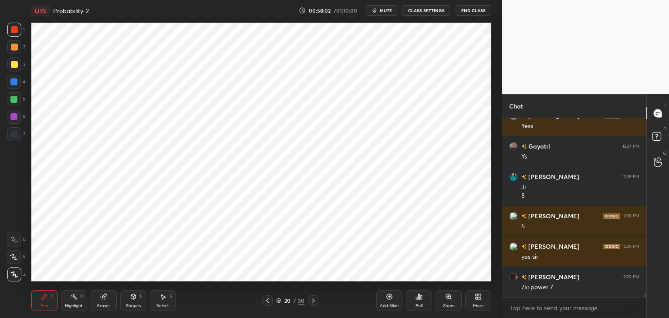
click at [19, 132] on div at bounding box center [14, 134] width 14 height 14
click at [131, 296] on icon at bounding box center [133, 296] width 5 height 5
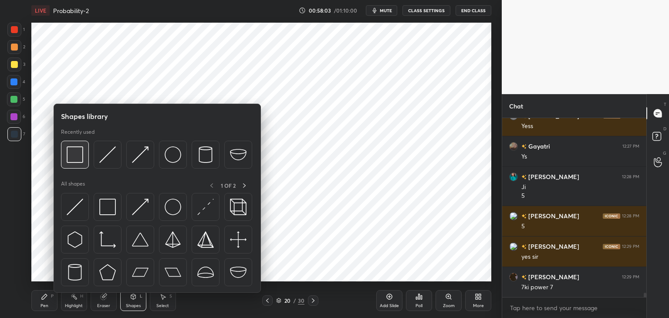
click at [80, 150] on img at bounding box center [75, 154] width 17 height 17
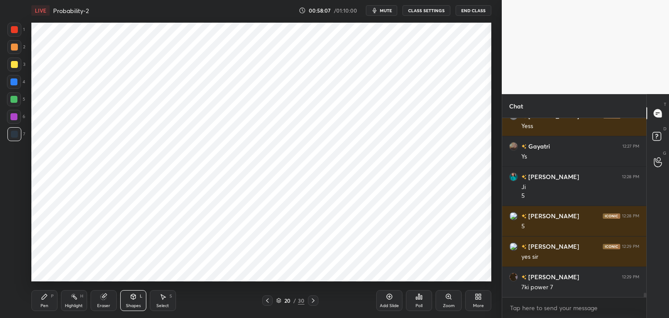
click at [16, 32] on div at bounding box center [14, 29] width 7 height 7
click at [40, 294] on div "Pen P" at bounding box center [44, 300] width 26 height 21
click at [18, 136] on div at bounding box center [14, 134] width 14 height 14
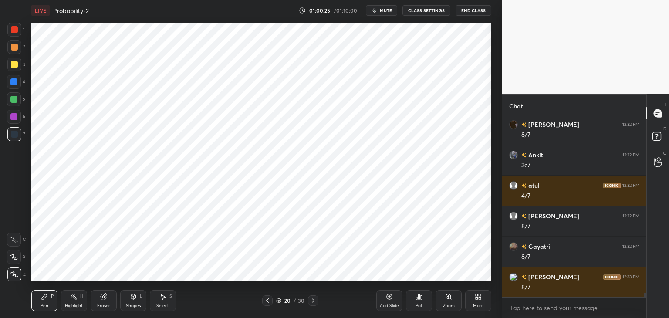
scroll to position [7219, 0]
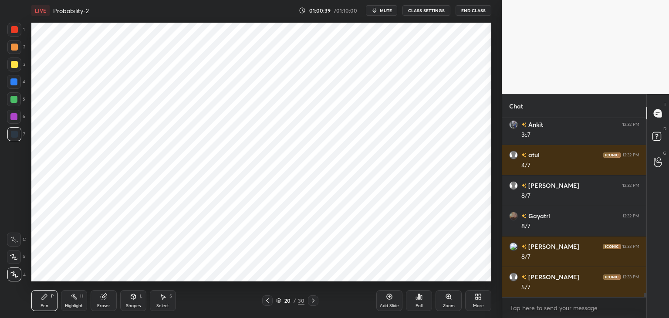
click at [19, 28] on div at bounding box center [14, 30] width 14 height 14
click at [14, 134] on div at bounding box center [14, 134] width 7 height 7
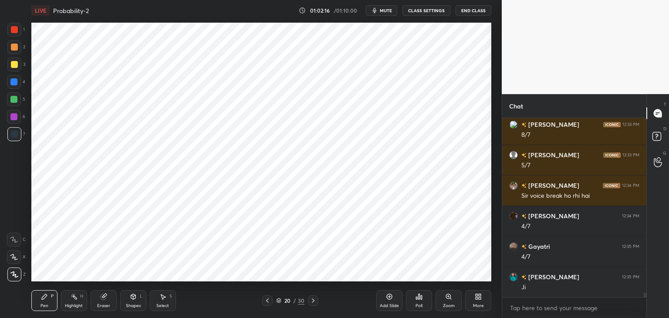
scroll to position [7372, 0]
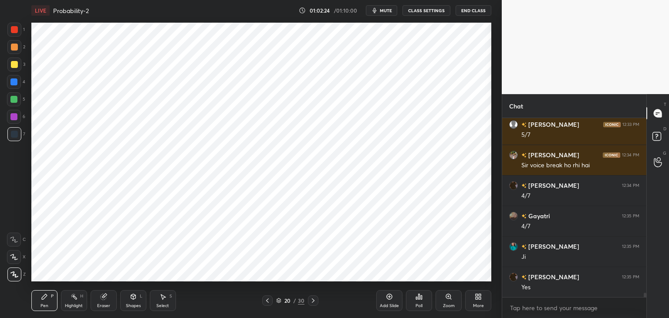
click at [388, 297] on icon at bounding box center [389, 296] width 3 height 3
click at [14, 34] on div at bounding box center [14, 30] width 14 height 14
click at [131, 299] on icon at bounding box center [133, 296] width 7 height 7
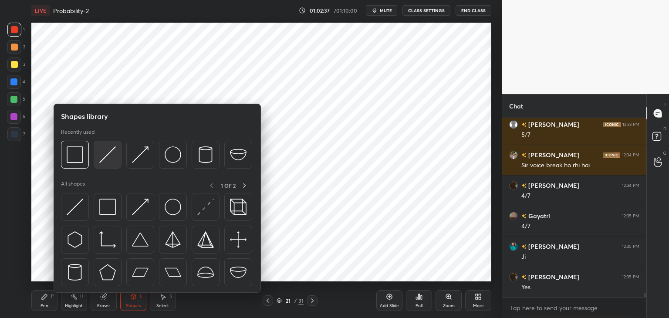
click at [105, 151] on img at bounding box center [107, 154] width 17 height 17
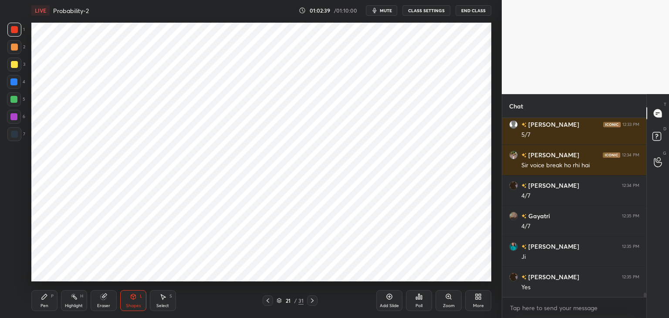
scroll to position [7402, 0]
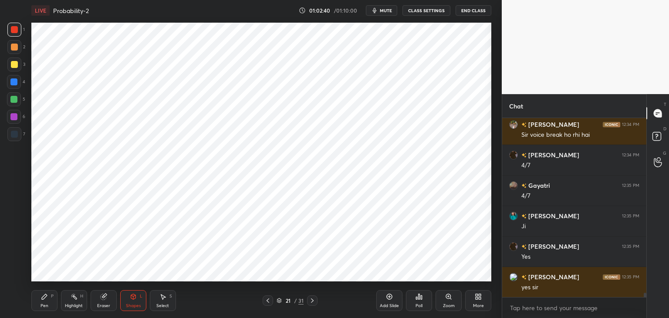
click at [133, 295] on icon at bounding box center [133, 295] width 5 height 1
click at [17, 134] on div at bounding box center [14, 134] width 7 height 7
click at [131, 305] on div "Shapes" at bounding box center [133, 306] width 15 height 4
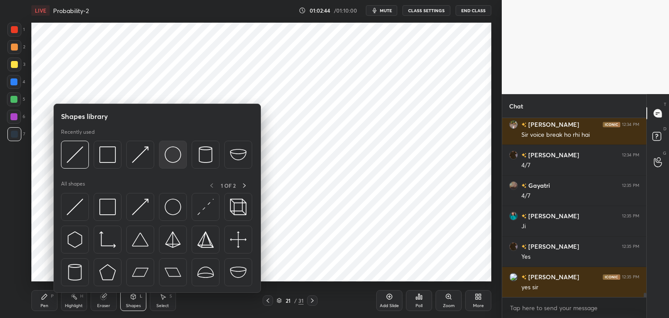
click at [180, 157] on img at bounding box center [173, 154] width 17 height 17
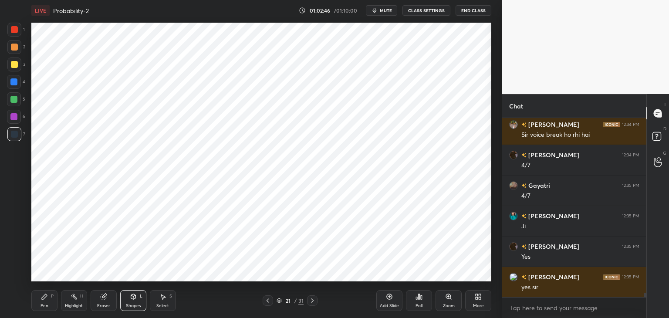
click at [41, 298] on icon at bounding box center [44, 296] width 7 height 7
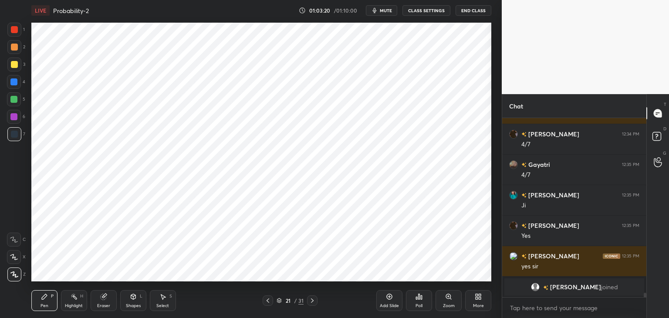
click at [135, 301] on div "Shapes L" at bounding box center [133, 300] width 26 height 21
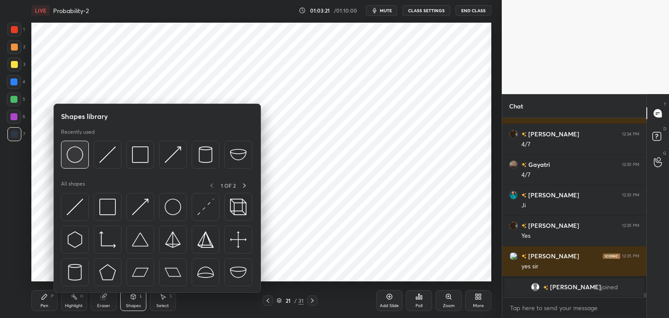
click at [78, 153] on img at bounding box center [75, 154] width 17 height 17
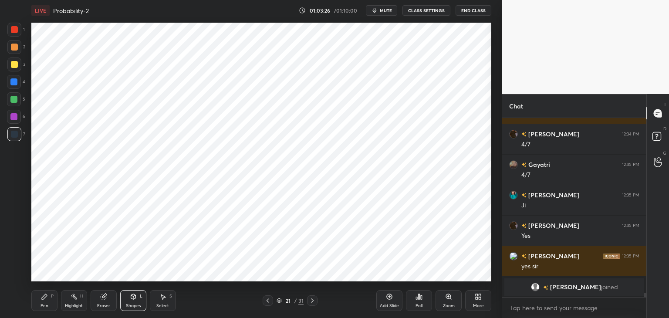
click at [45, 301] on div "Pen P" at bounding box center [44, 300] width 26 height 21
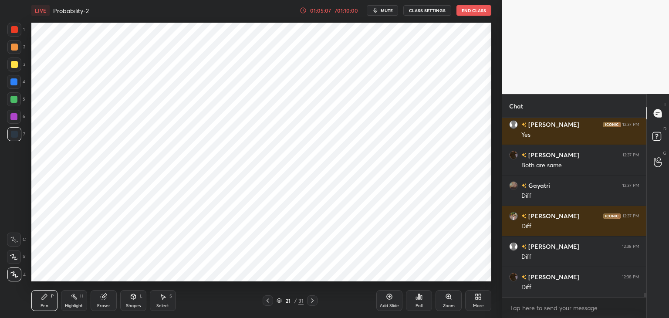
scroll to position [7359, 0]
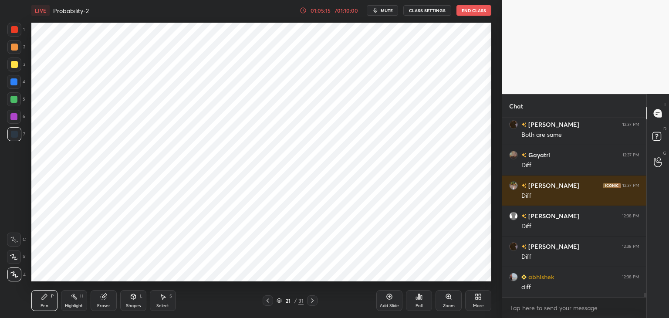
click at [105, 298] on icon at bounding box center [104, 297] width 6 height 6
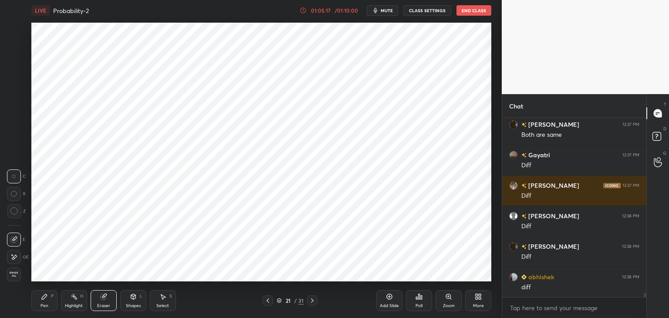
click at [17, 213] on circle at bounding box center [13, 211] width 7 height 7
click at [51, 297] on div "Pen P" at bounding box center [44, 300] width 26 height 21
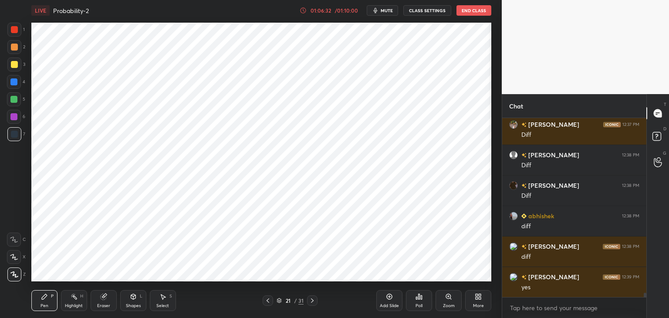
scroll to position [3, 3]
click at [15, 27] on div at bounding box center [14, 29] width 7 height 7
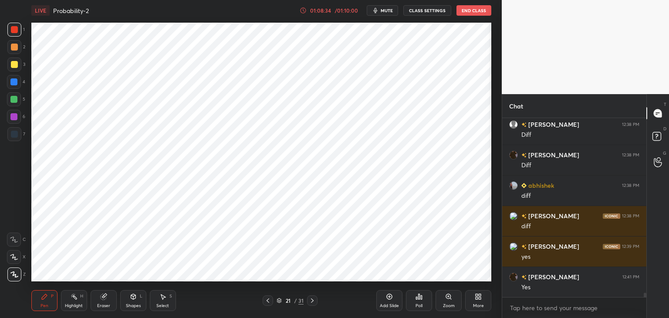
scroll to position [7481, 0]
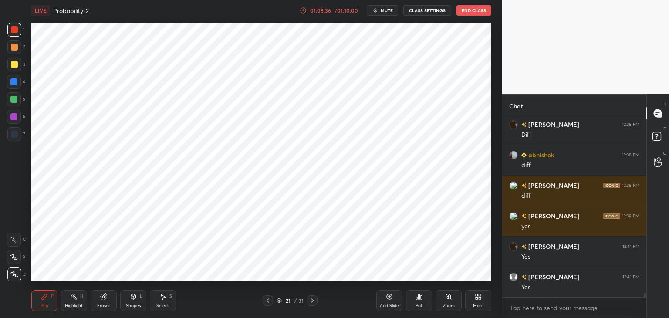
click at [429, 277] on div "Poll" at bounding box center [419, 300] width 26 height 49
click at [446, 276] on div "Add Slide Poll Zoom More" at bounding box center [433, 300] width 115 height 49
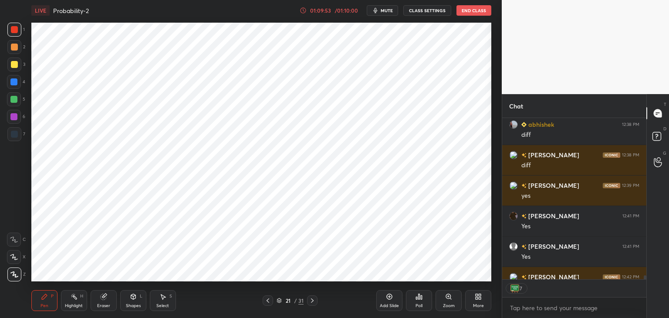
scroll to position [7560, 0]
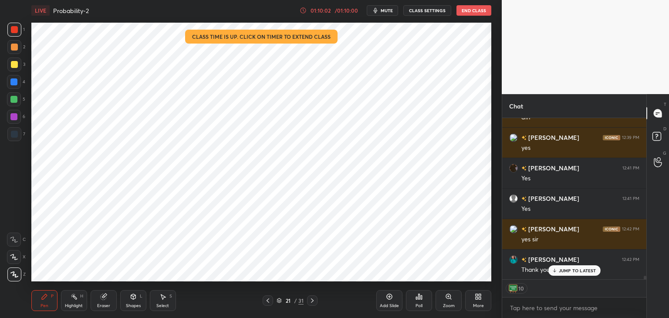
click at [476, 11] on button "End Class" at bounding box center [473, 10] width 35 height 10
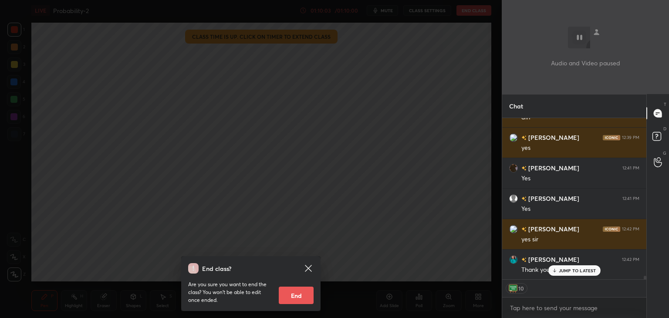
click at [298, 297] on button "End" at bounding box center [296, 295] width 35 height 17
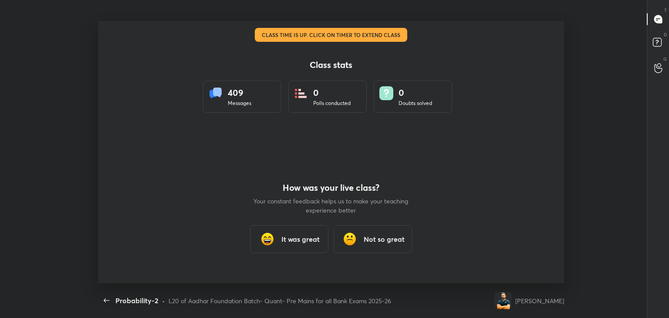
scroll to position [43295, 42897]
click at [292, 238] on h3 "It was great" at bounding box center [300, 239] width 38 height 10
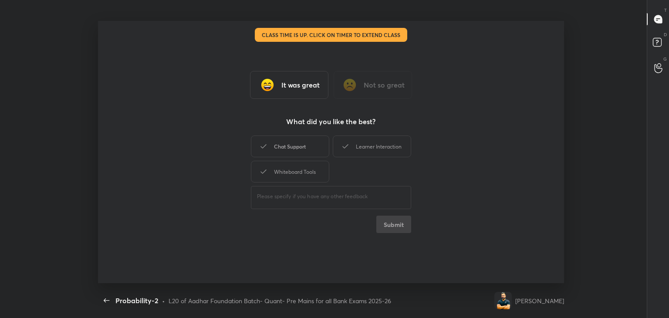
click at [317, 148] on div "Chat Support" at bounding box center [290, 146] width 78 height 22
click at [353, 151] on div "Learner Interaction" at bounding box center [372, 146] width 78 height 22
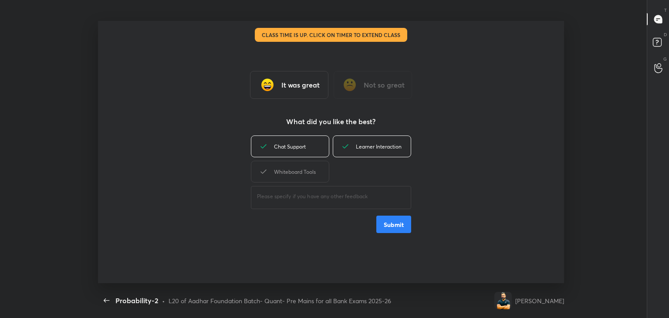
click at [307, 180] on div "Whiteboard Tools" at bounding box center [290, 172] width 78 height 22
click at [391, 223] on button "Submit" at bounding box center [393, 224] width 35 height 17
